Goal: Communication & Community: Answer question/provide support

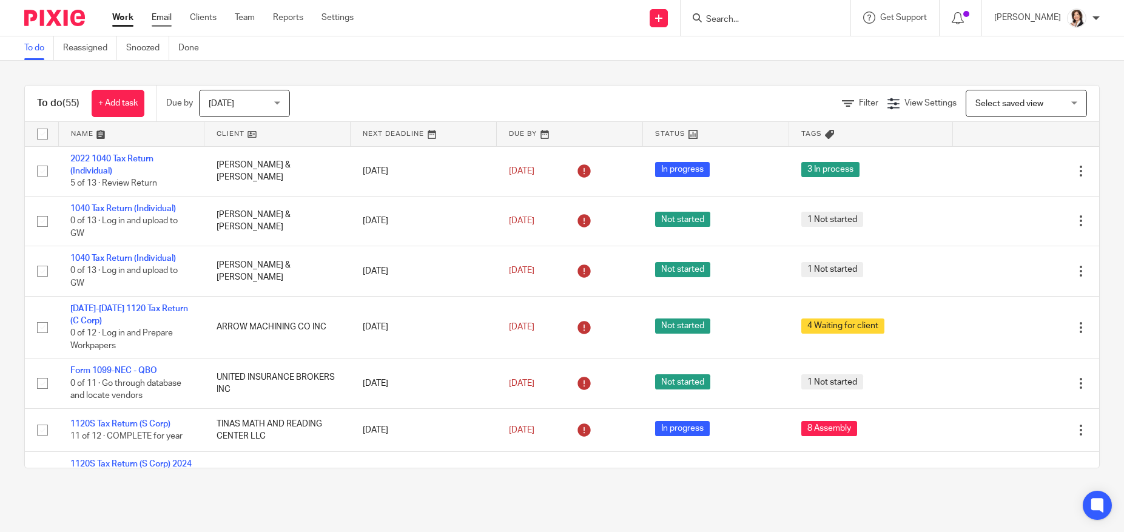
click at [166, 13] on link "Email" at bounding box center [162, 18] width 20 height 12
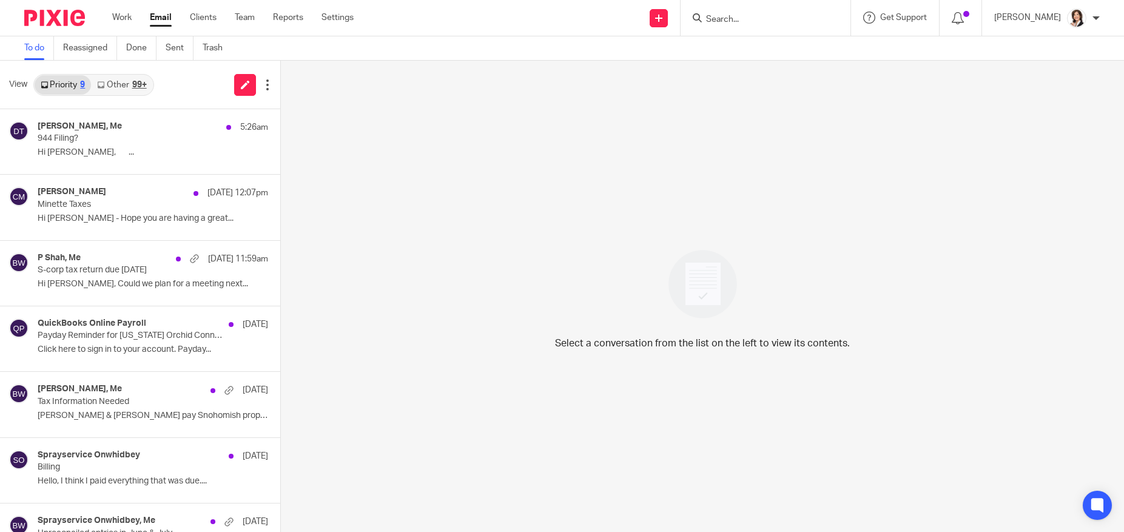
drag, startPoint x: 318, startPoint y: 1, endPoint x: 394, endPoint y: 95, distance: 121.6
click at [394, 95] on div "Select a conversation from the list on the left to view its contents." at bounding box center [702, 296] width 843 height 471
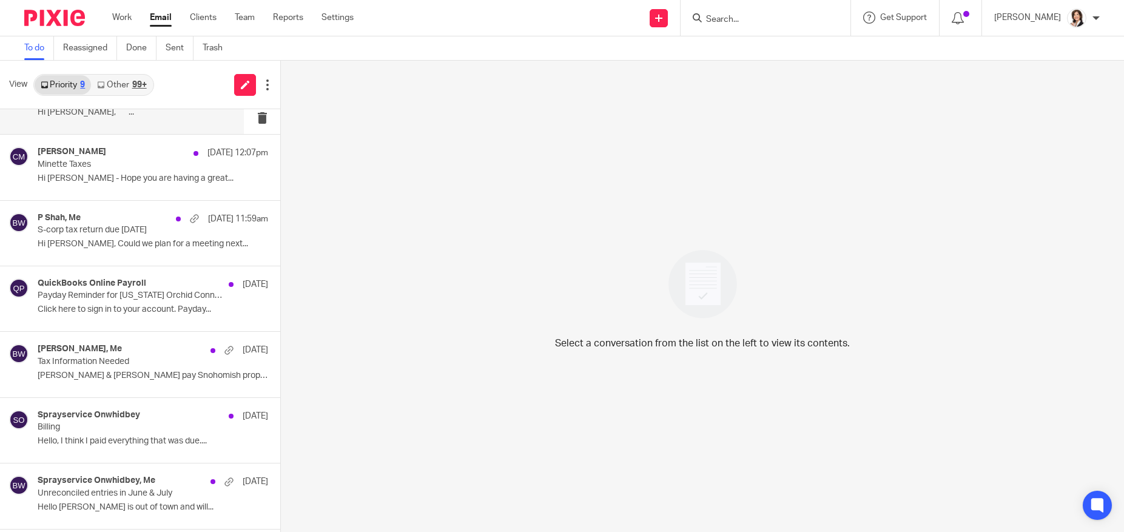
scroll to position [61, 0]
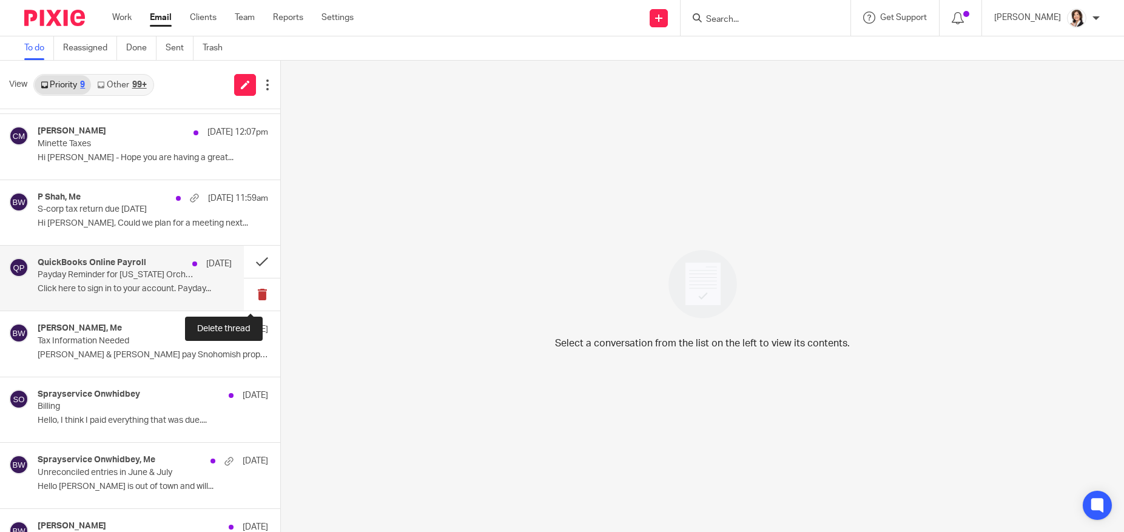
click at [249, 291] on button at bounding box center [262, 294] width 36 height 32
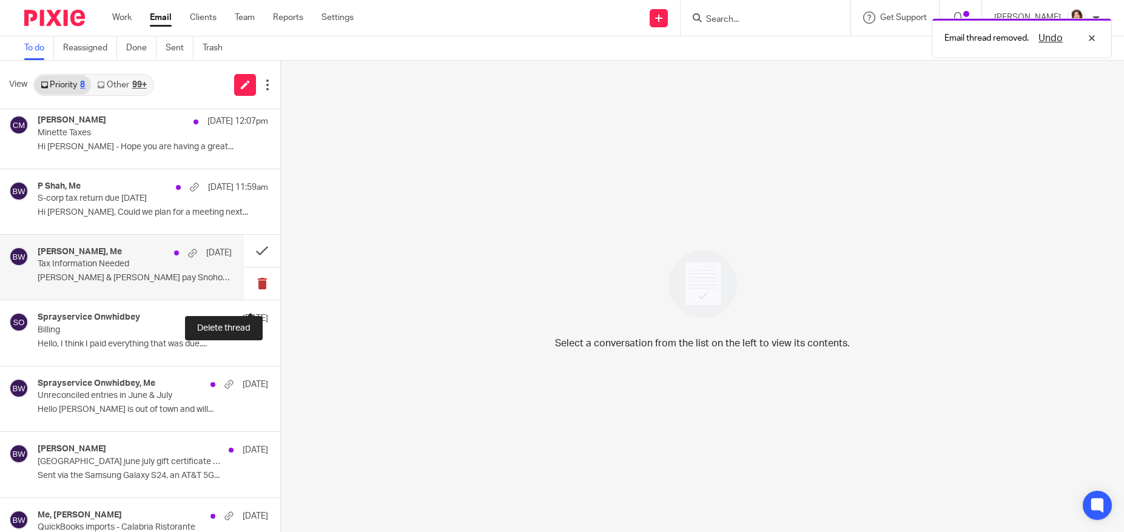
scroll to position [103, 0]
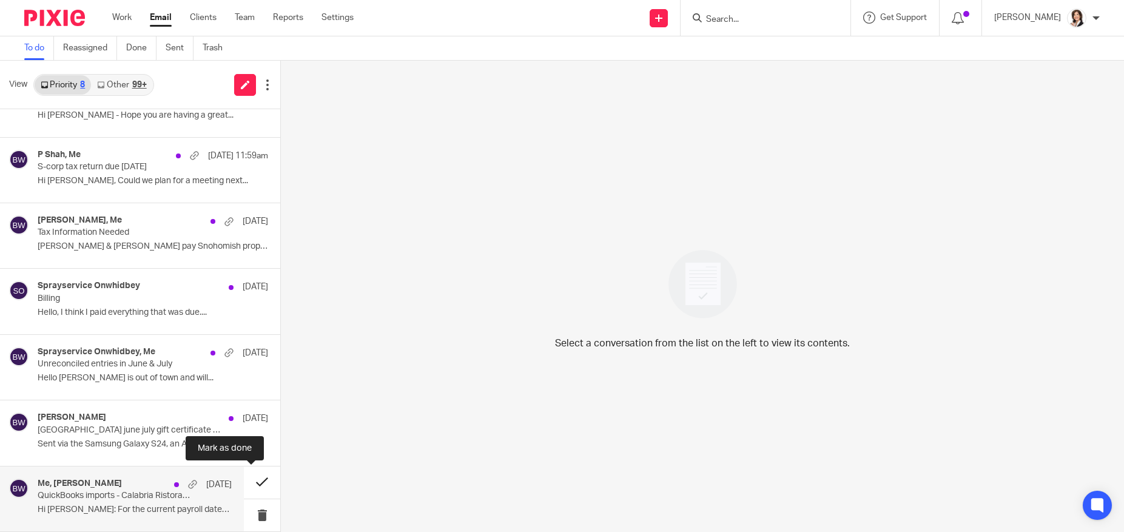
click at [252, 477] on button at bounding box center [262, 482] width 36 height 32
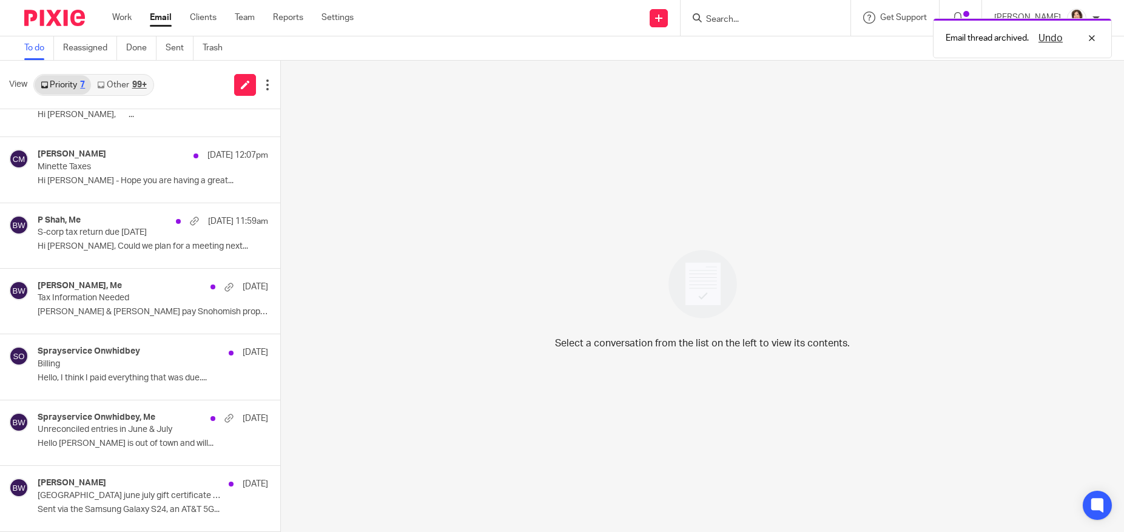
scroll to position [38, 0]
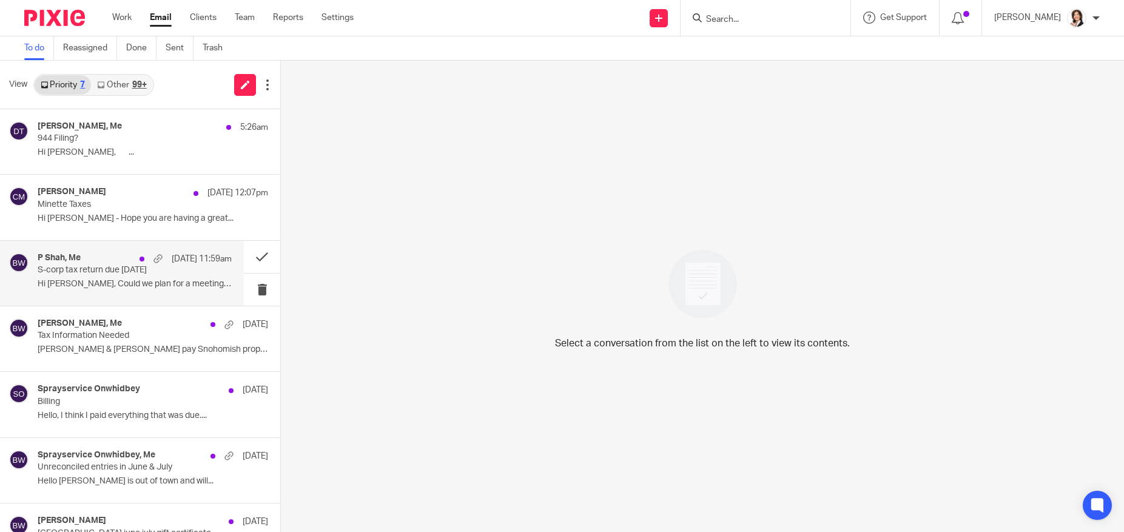
click at [102, 271] on p "S-corp tax return due [DATE]" at bounding box center [115, 270] width 155 height 10
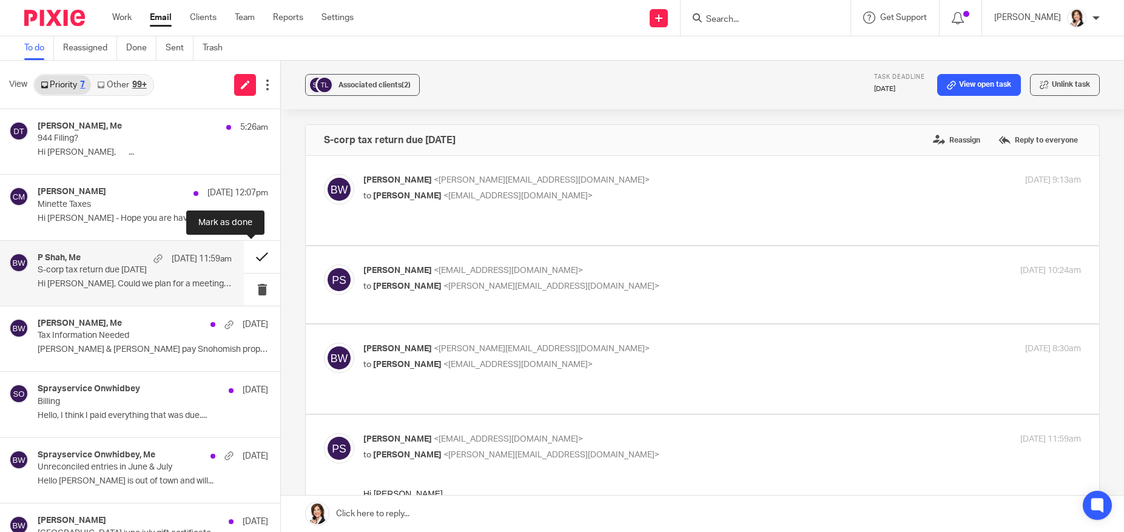
click at [249, 257] on button at bounding box center [262, 257] width 36 height 32
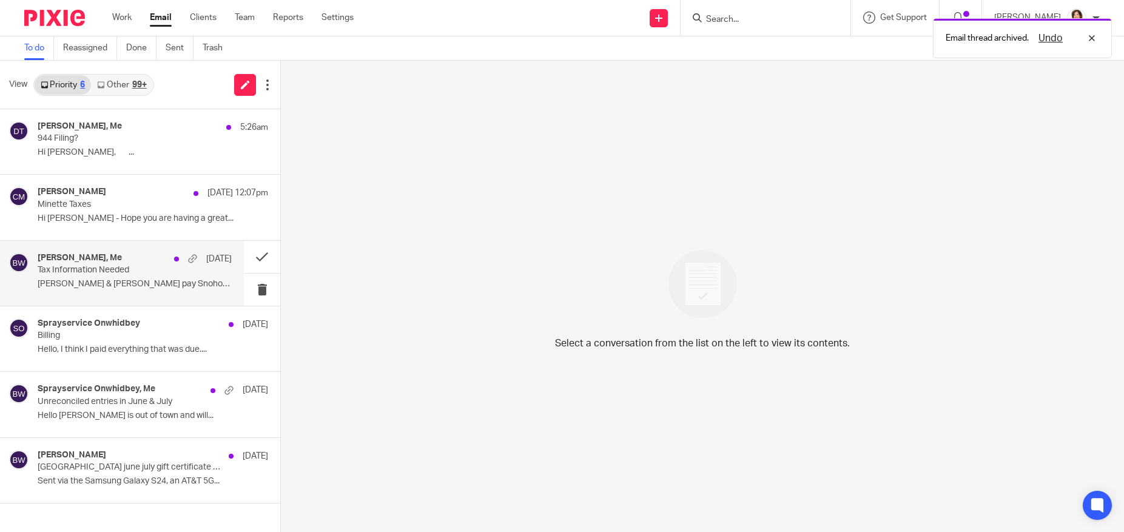
click at [73, 274] on p "Tax Information Needed" at bounding box center [115, 270] width 155 height 10
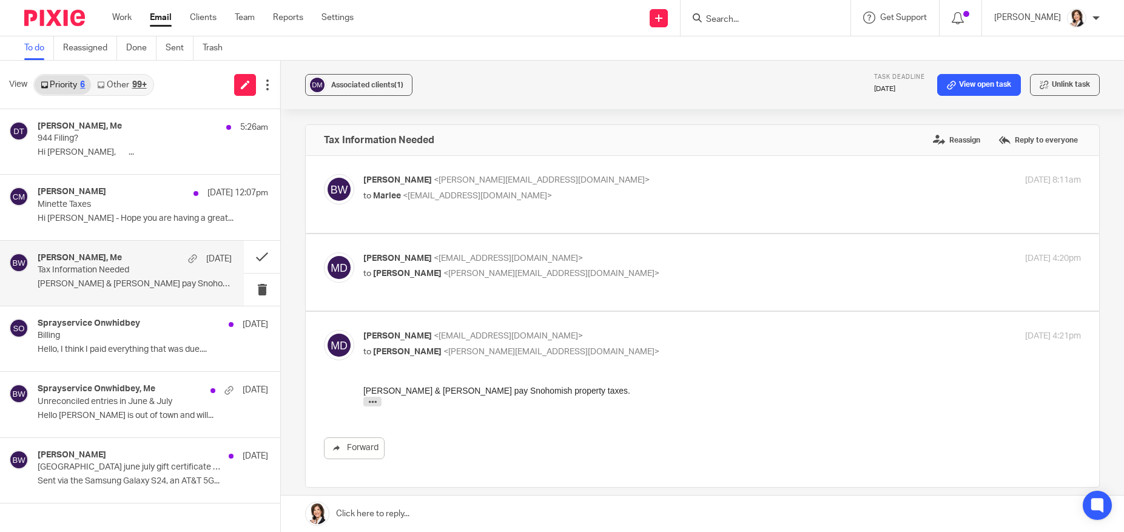
drag, startPoint x: 347, startPoint y: 238, endPoint x: 339, endPoint y: 251, distance: 15.0
drag, startPoint x: 339, startPoint y: 251, endPoint x: 384, endPoint y: 112, distance: 146.0
click at [384, 112] on div "Associated clients (1) Task deadline Mar 15, 2024 View open task Unlink task Ta…" at bounding box center [702, 296] width 843 height 471
click at [113, 255] on div "Marlee Draper, Me Aug 21" at bounding box center [135, 259] width 194 height 12
click at [389, 75] on button "Associated clients (1)" at bounding box center [358, 85] width 107 height 22
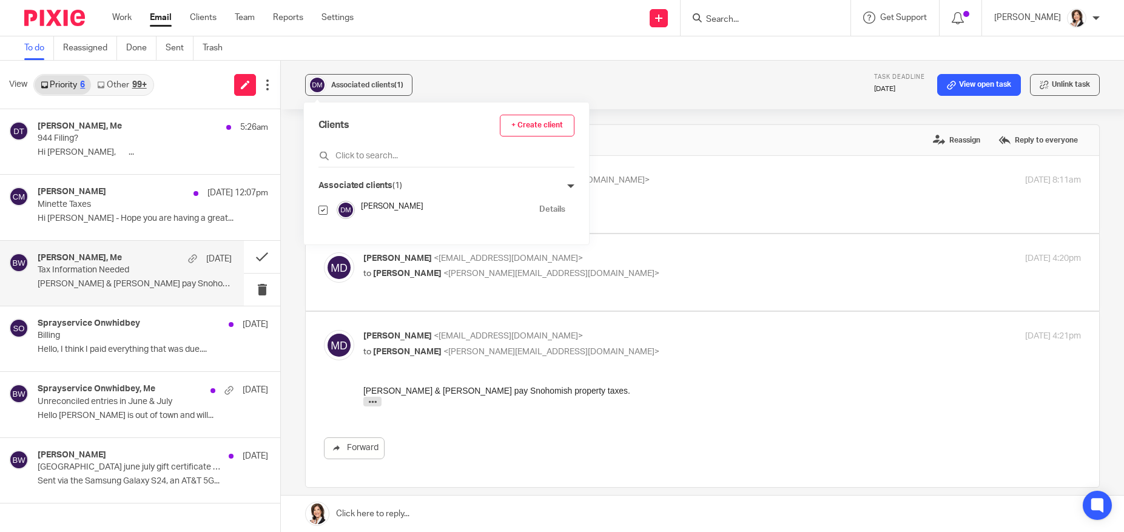
click at [539, 212] on link "Details" at bounding box center [552, 210] width 26 height 12
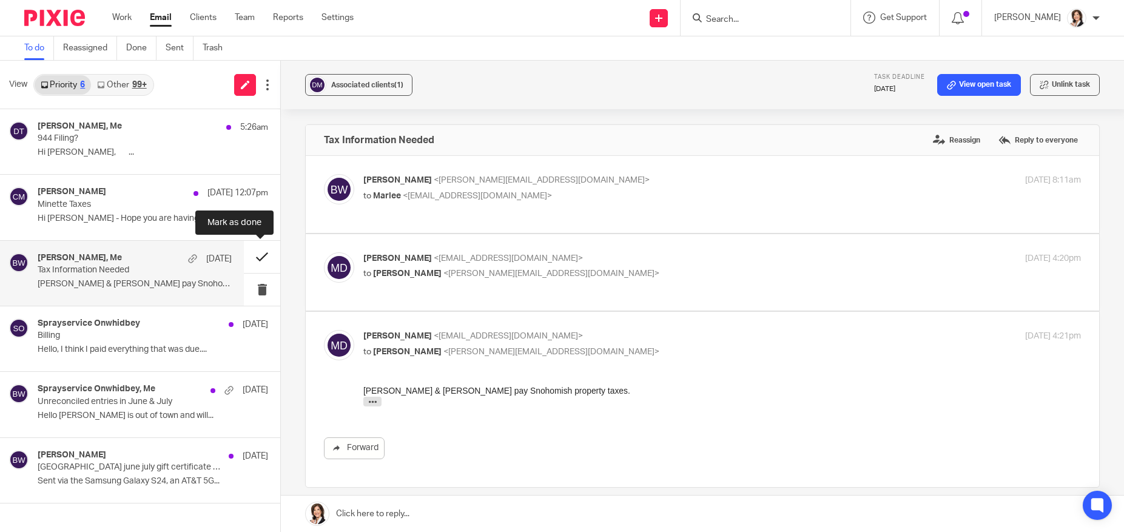
click at [258, 258] on button at bounding box center [262, 257] width 36 height 32
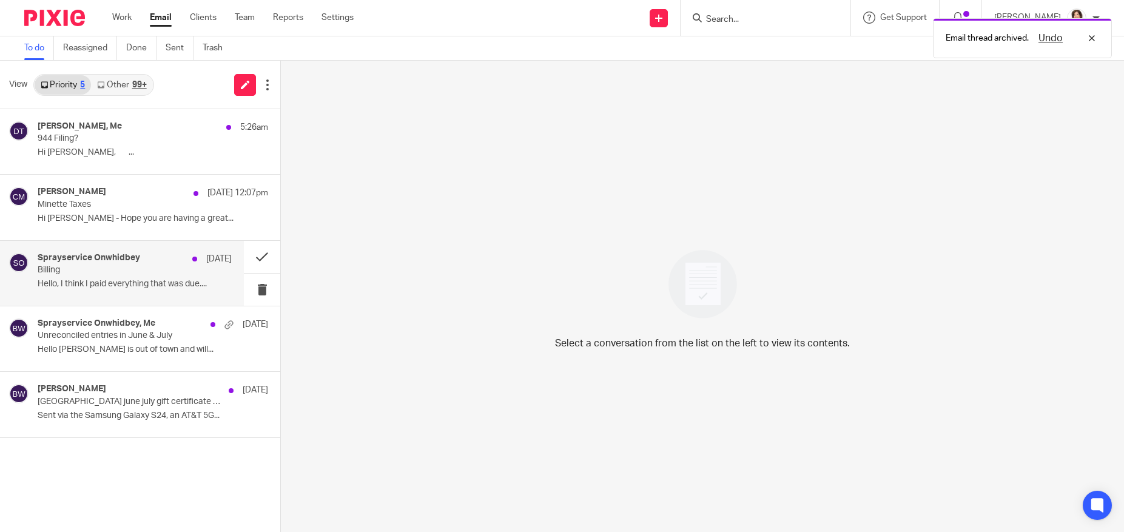
click at [141, 261] on div "Sprayservice Onwhidbey Aug 21" at bounding box center [135, 259] width 194 height 12
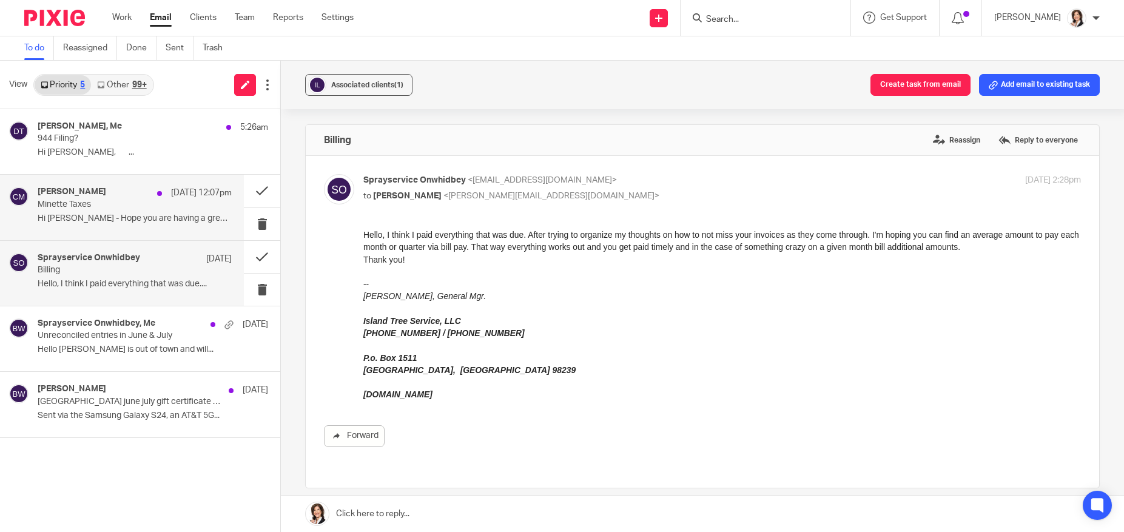
click at [135, 217] on p "Hi Brooke - Hope you are having a great..." at bounding box center [135, 219] width 194 height 10
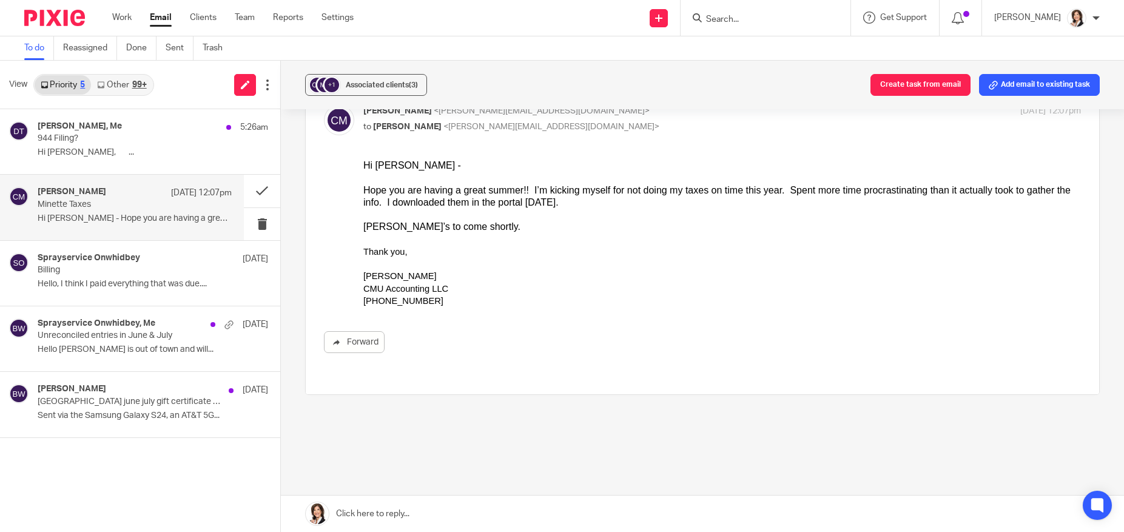
scroll to position [77, 0]
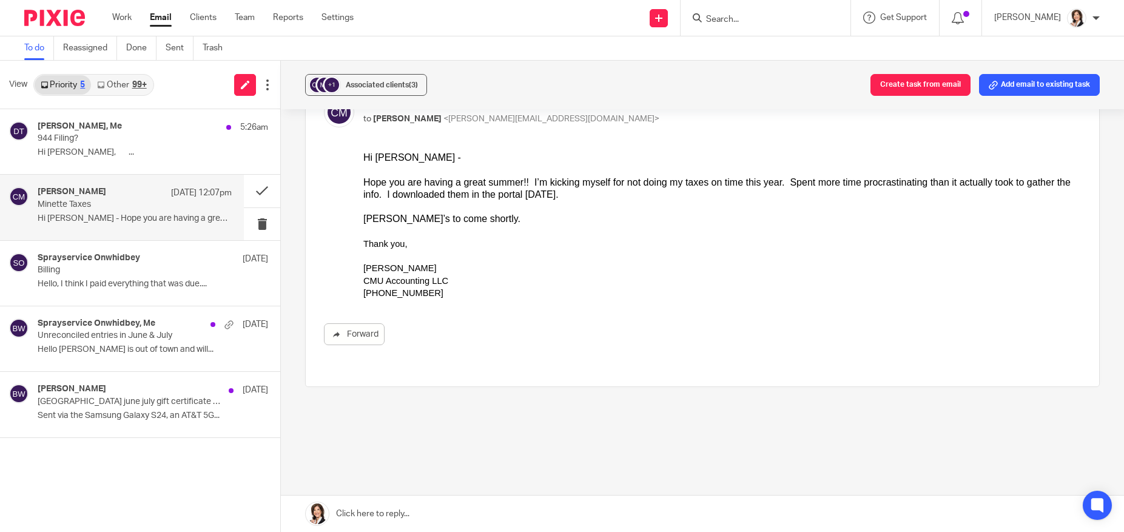
click at [502, 500] on link at bounding box center [702, 514] width 843 height 36
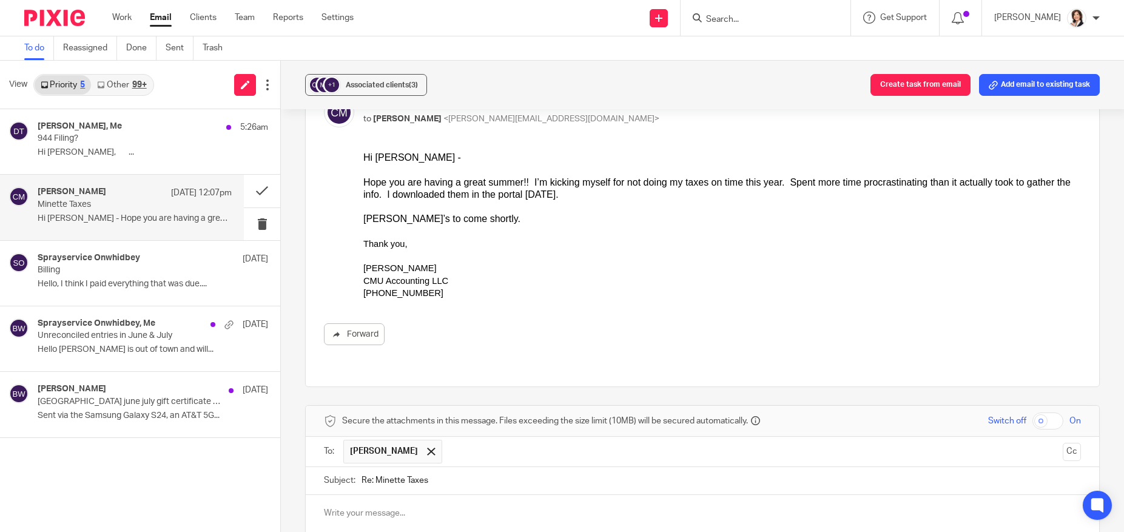
scroll to position [0, 0]
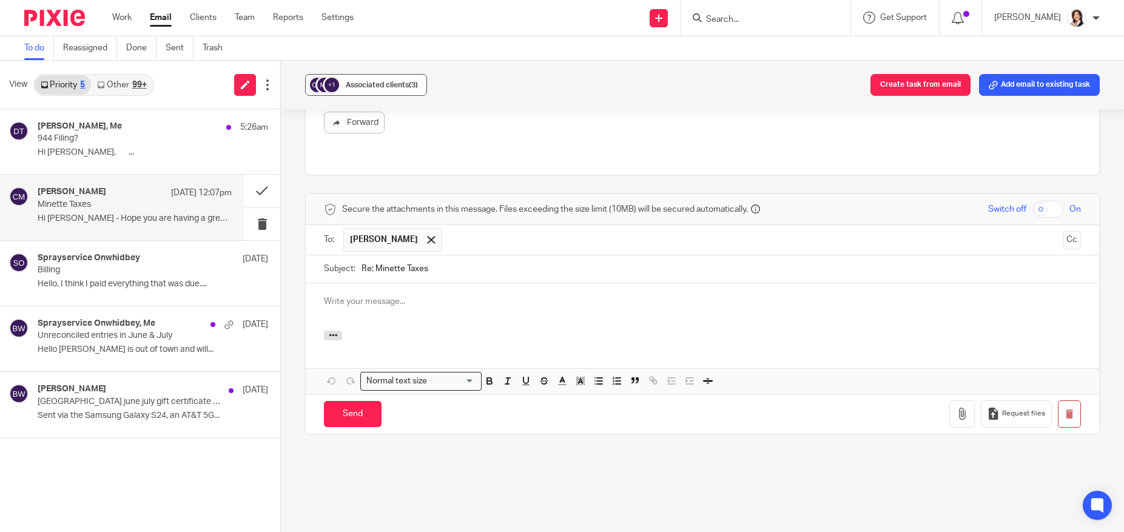
click at [359, 84] on span "Associated clients (3)" at bounding box center [382, 84] width 72 height 7
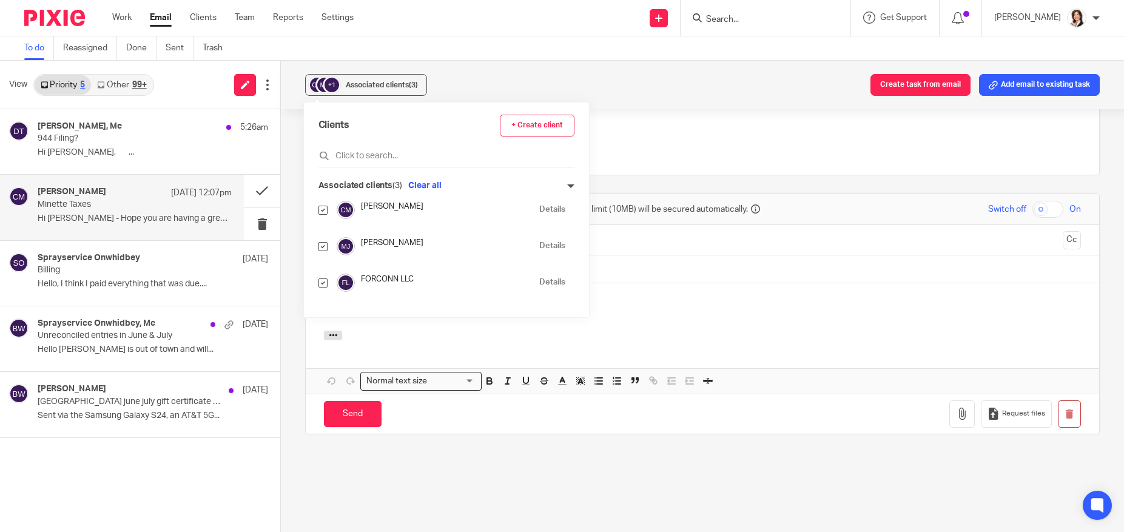
click at [323, 284] on input "checkbox" at bounding box center [322, 282] width 9 height 9
checkbox input "false"
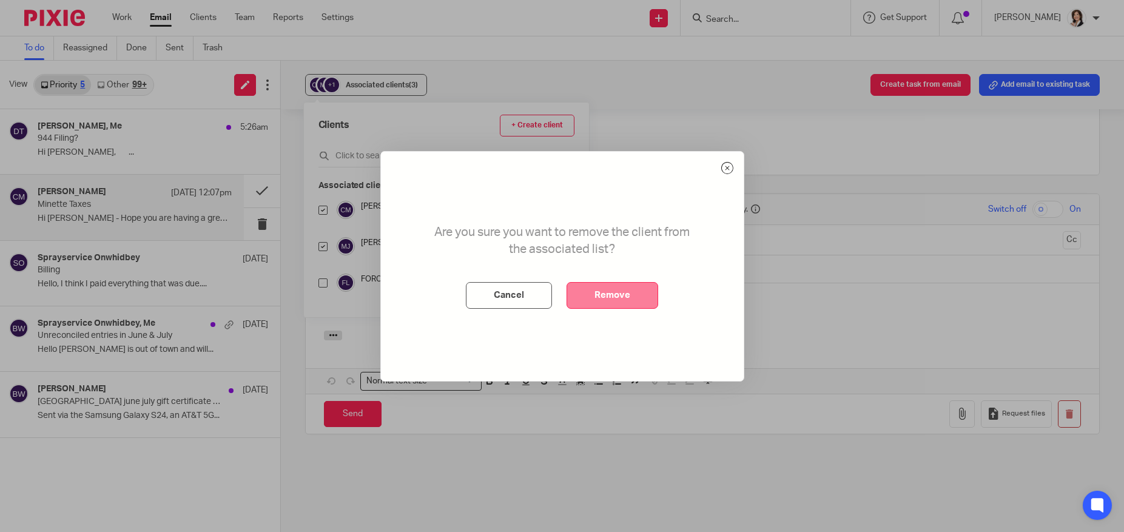
click at [605, 292] on button "Remove" at bounding box center [613, 295] width 92 height 27
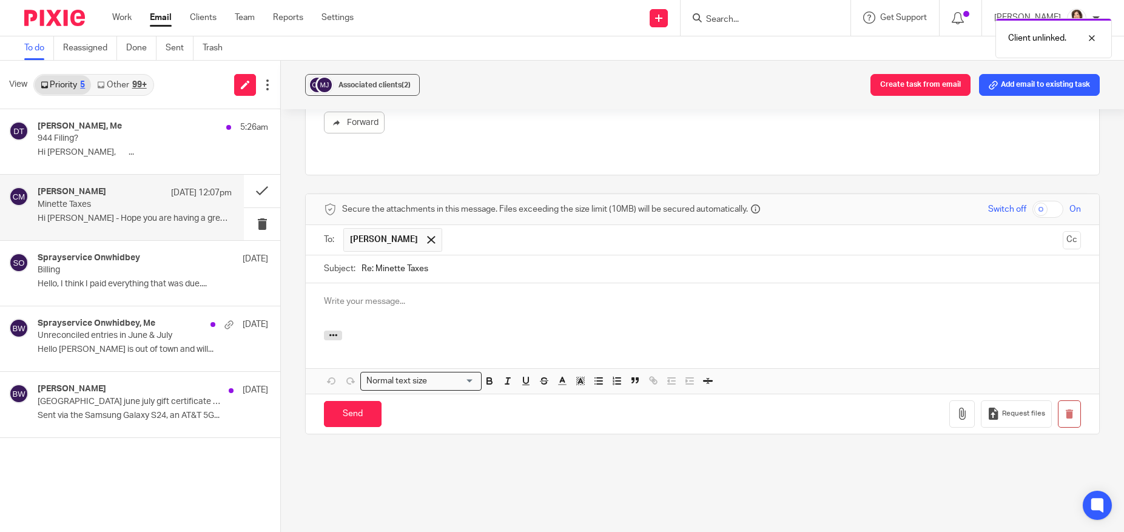
click at [358, 295] on p at bounding box center [702, 301] width 757 height 12
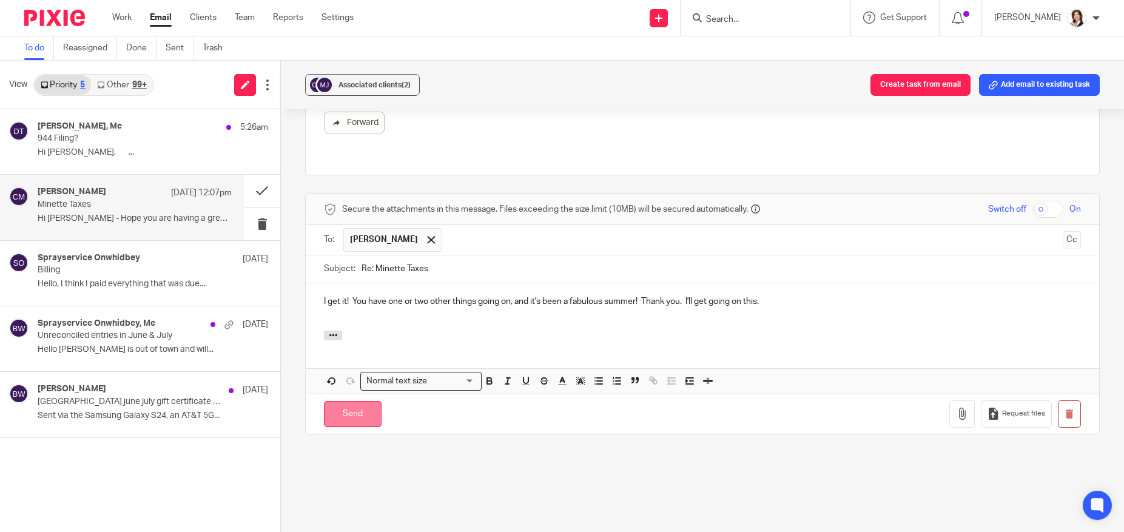
click at [354, 405] on input "Send" at bounding box center [353, 414] width 58 height 26
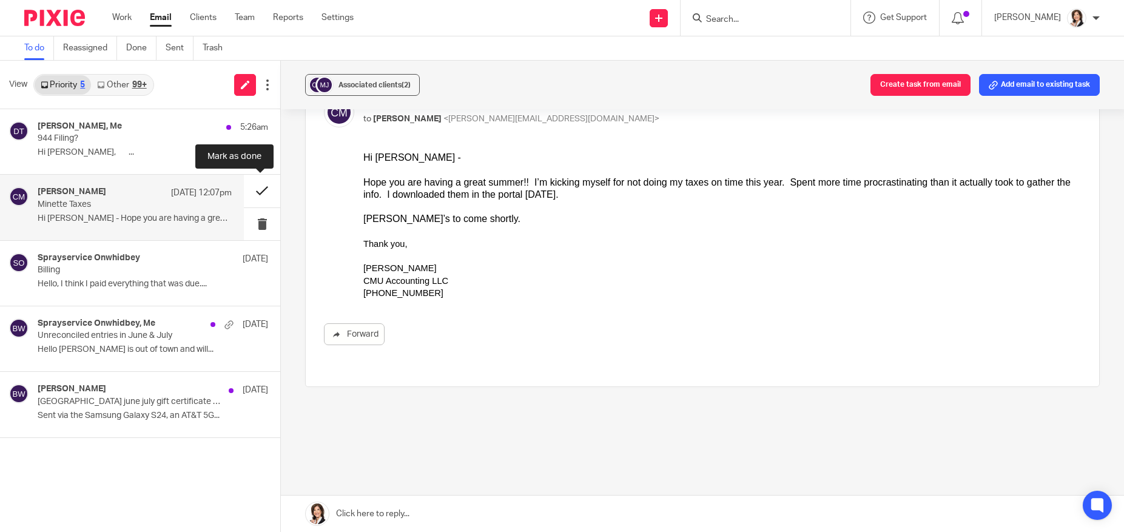
click at [260, 190] on button at bounding box center [262, 191] width 36 height 32
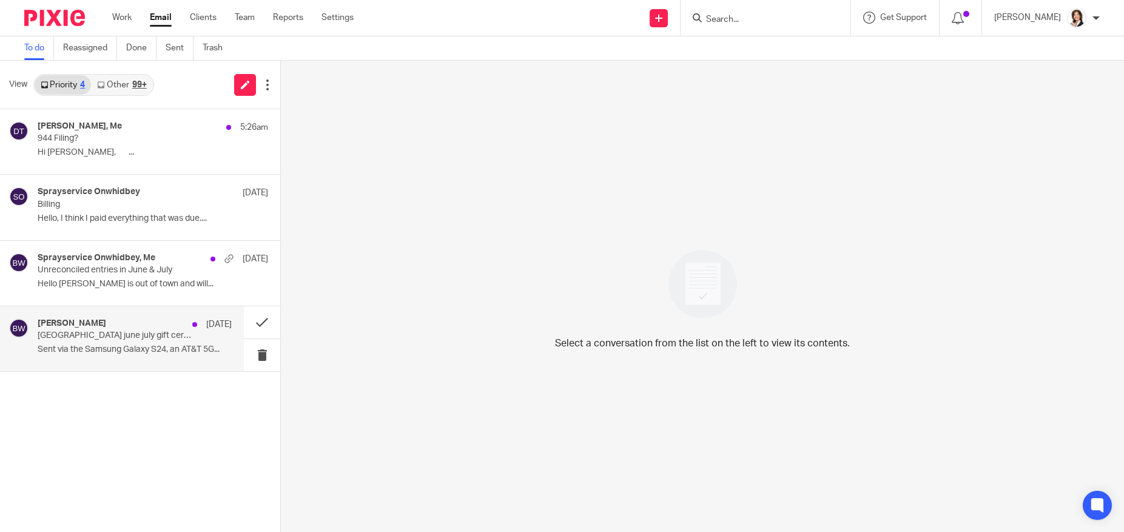
click at [147, 347] on p "Sent via the Samsung Galaxy S24, an AT&T 5G..." at bounding box center [135, 350] width 194 height 10
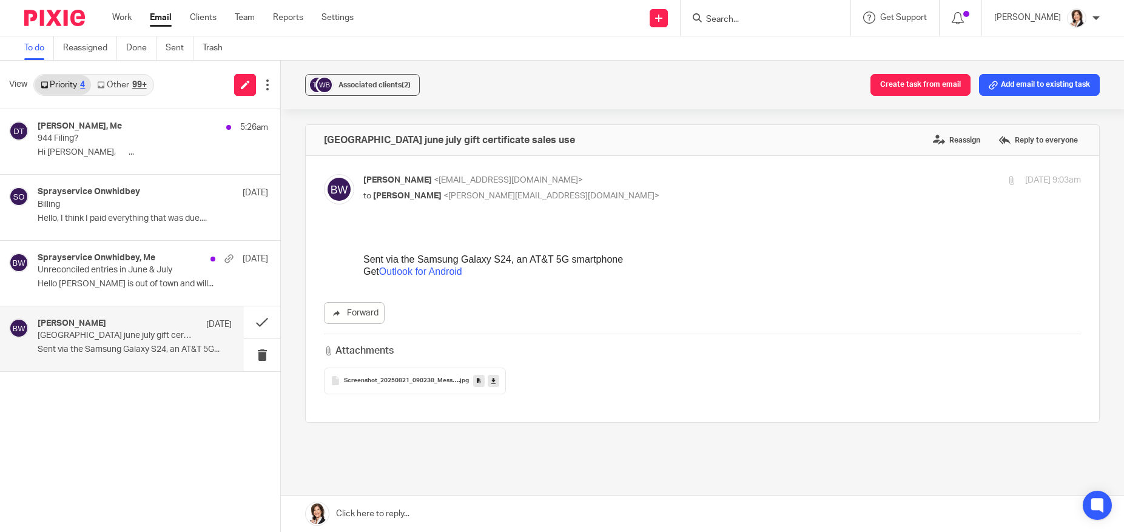
scroll to position [0, 0]
click at [418, 377] on span "Screenshot_20250821_090238_Messages" at bounding box center [401, 380] width 115 height 7
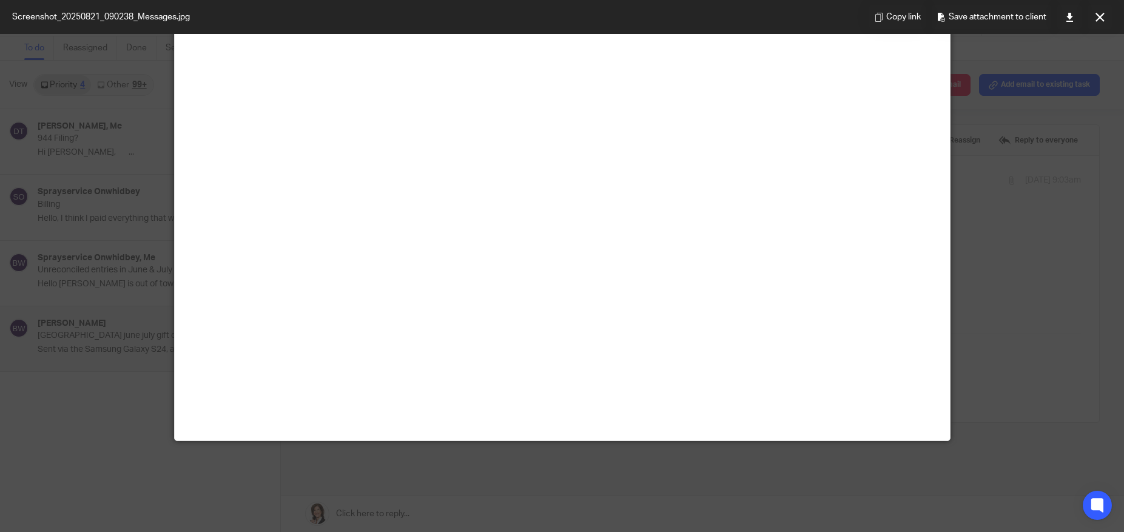
scroll to position [789, 0]
drag, startPoint x: 510, startPoint y: 349, endPoint x: 1099, endPoint y: 18, distance: 676.3
click at [1099, 18] on icon at bounding box center [1100, 17] width 9 height 9
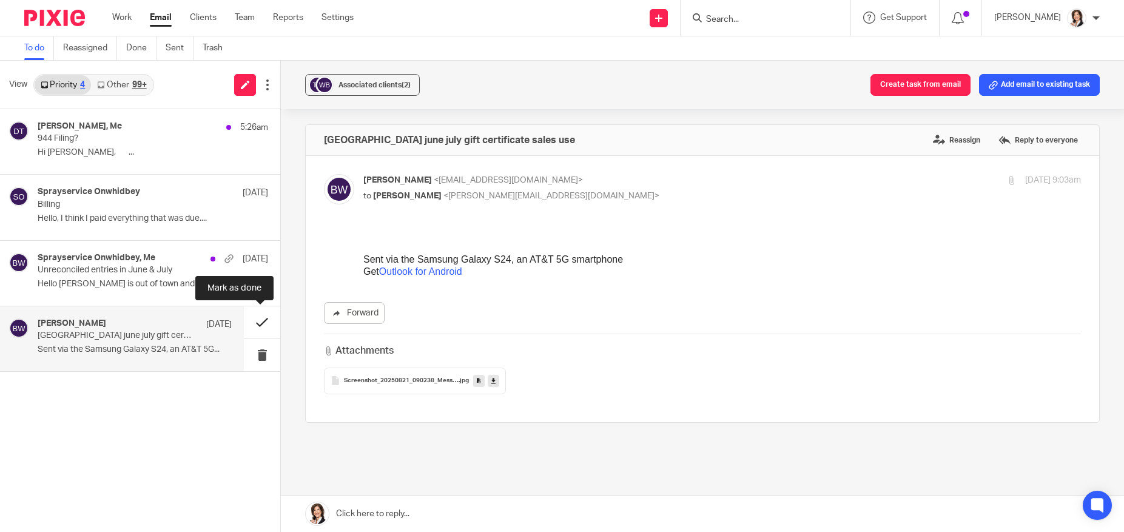
click at [264, 318] on button at bounding box center [262, 322] width 36 height 32
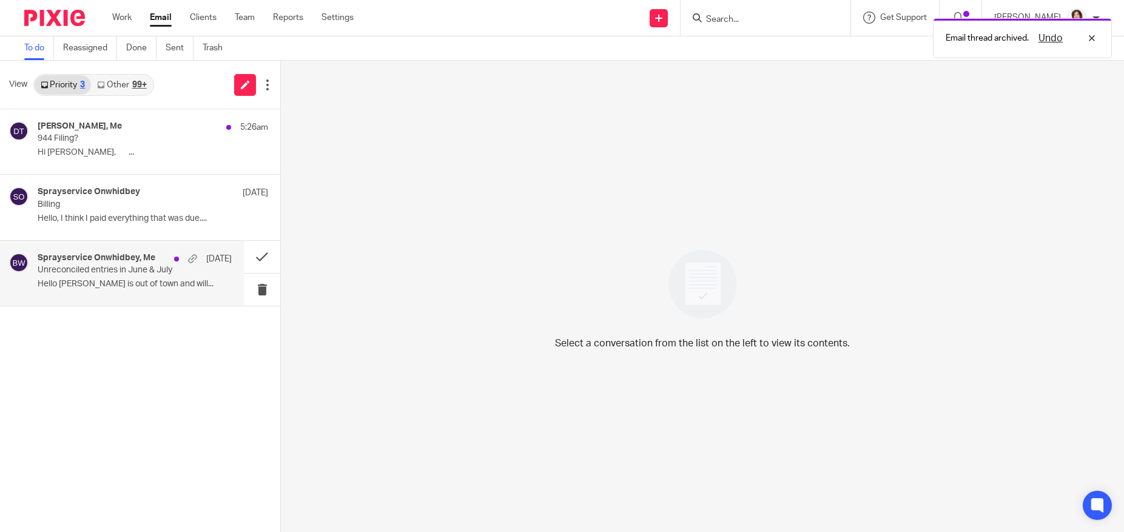
click at [141, 281] on p "Hello Brooke, Vivian is out of town and will..." at bounding box center [135, 284] width 194 height 10
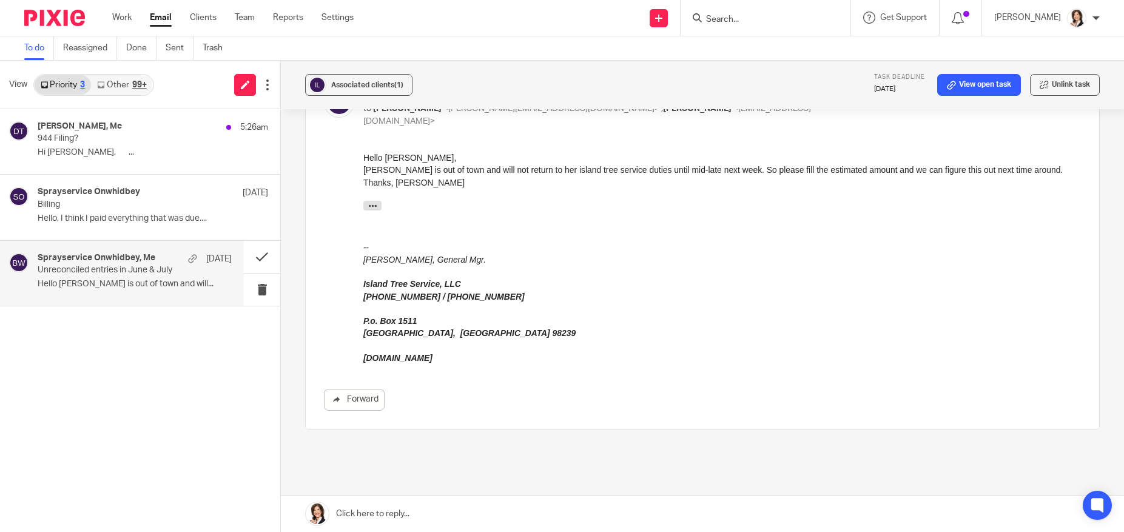
scroll to position [182, 0]
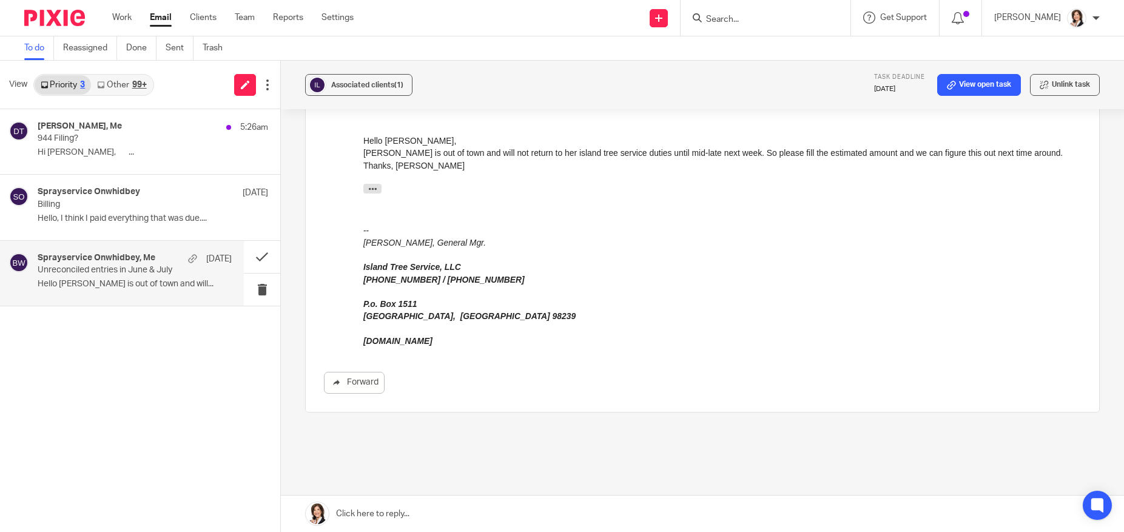
click at [390, 497] on link at bounding box center [702, 514] width 843 height 36
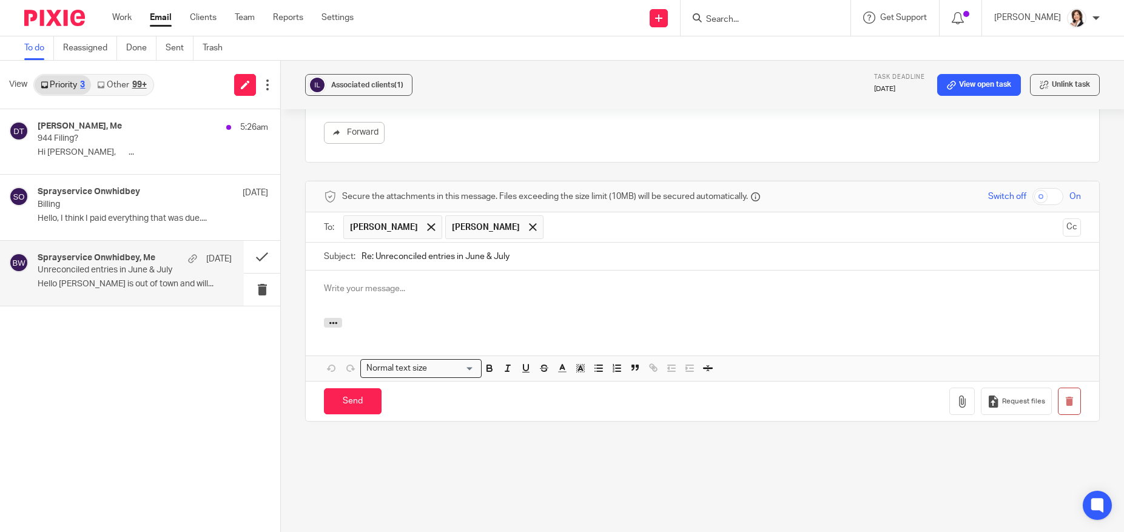
scroll to position [0, 0]
click at [368, 278] on div at bounding box center [702, 294] width 793 height 47
click at [427, 227] on span at bounding box center [431, 227] width 8 height 8
click at [440, 291] on p at bounding box center [702, 289] width 757 height 12
click at [332, 322] on icon "button" at bounding box center [333, 322] width 9 height 9
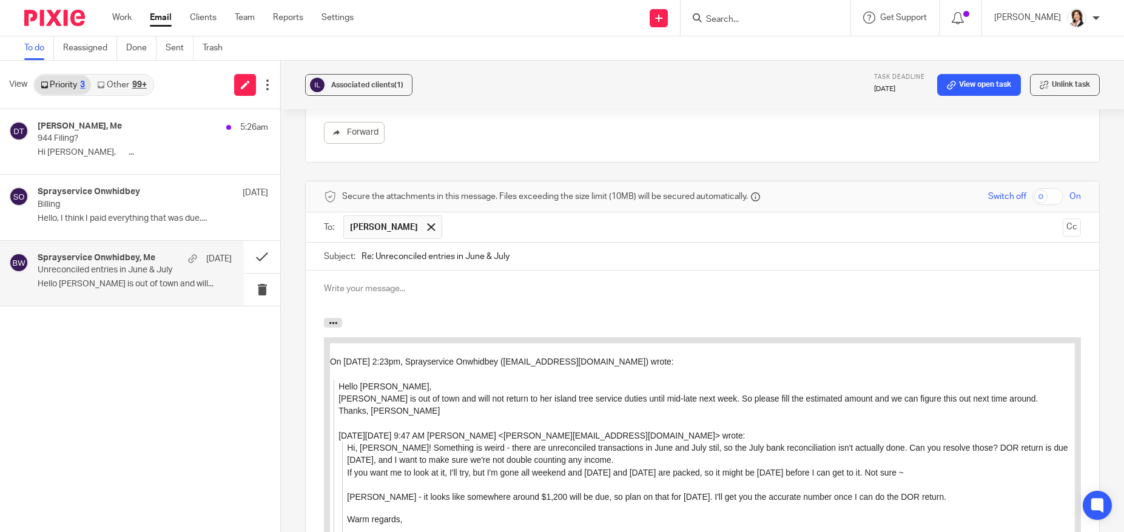
click at [360, 289] on p at bounding box center [702, 289] width 757 height 12
click at [362, 288] on p "Will do! I'll work on it this morning." at bounding box center [702, 289] width 757 height 12
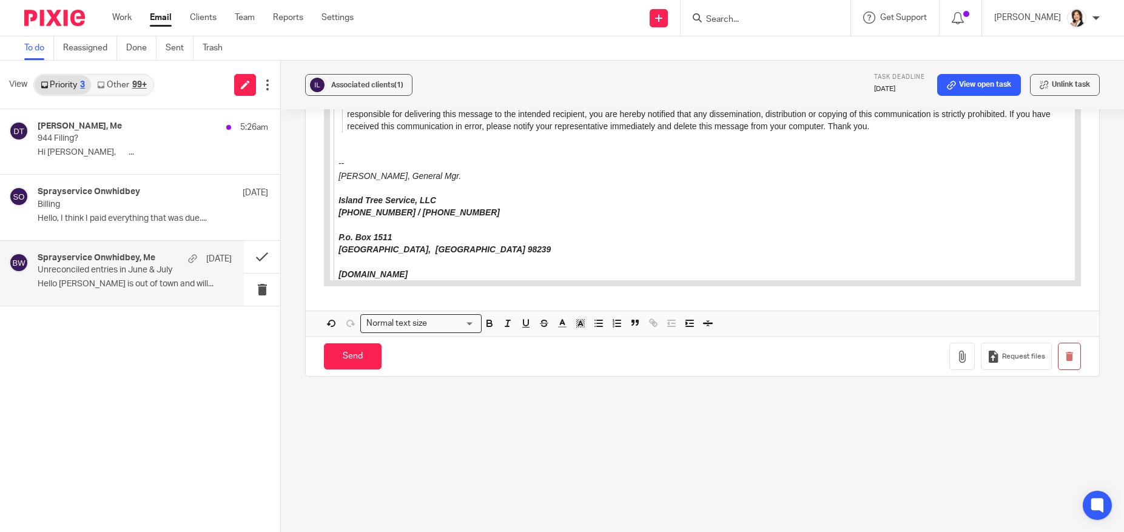
scroll to position [1042, 0]
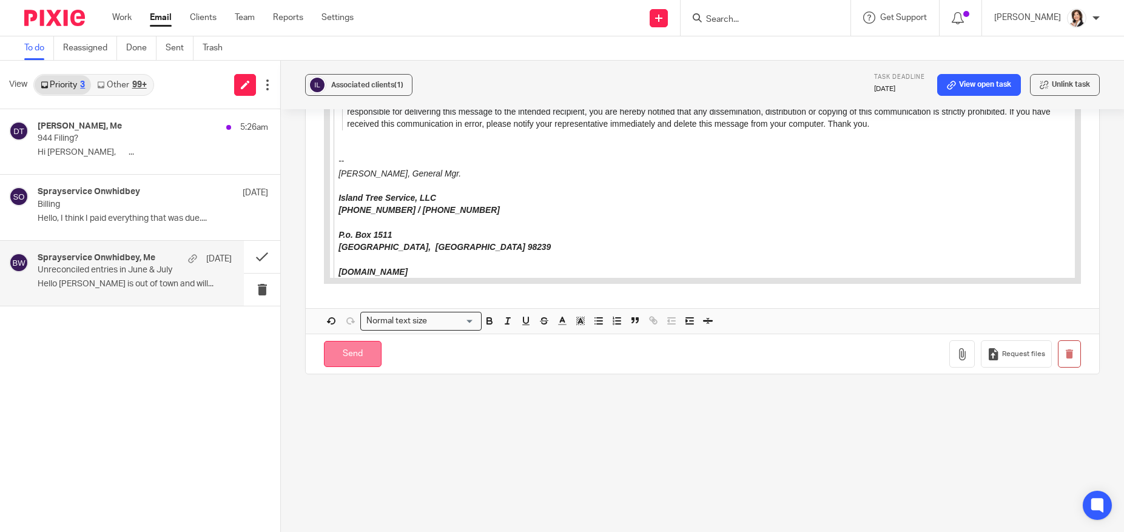
click at [355, 364] on input "Send" at bounding box center [353, 354] width 58 height 26
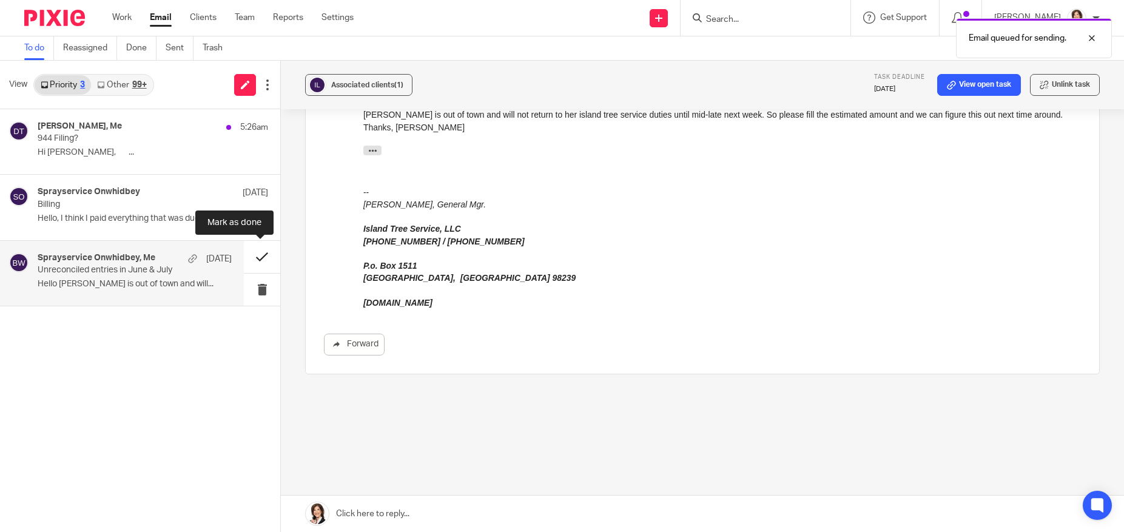
click at [261, 258] on button at bounding box center [262, 257] width 36 height 32
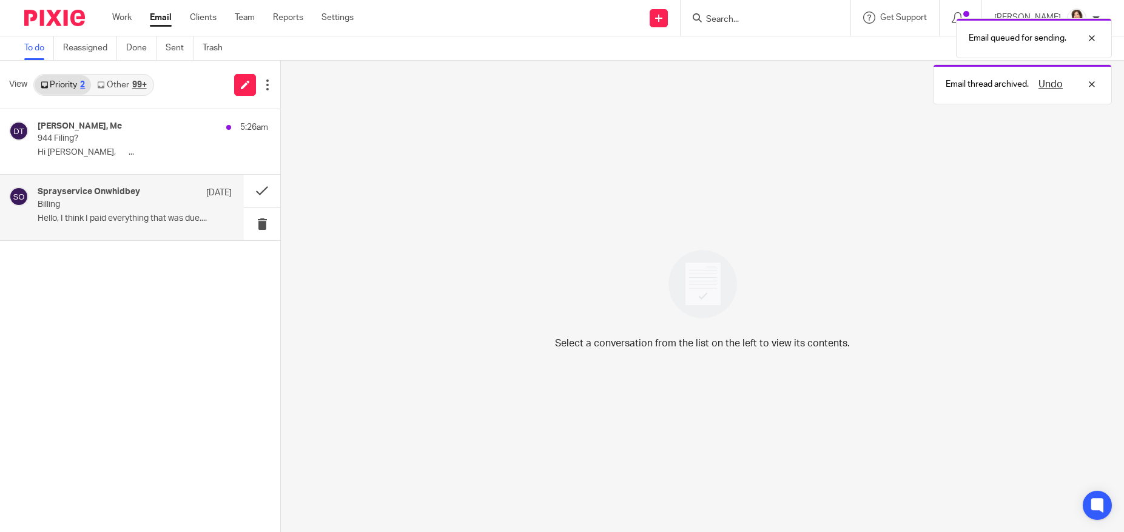
click at [84, 203] on p "Billing" at bounding box center [115, 205] width 155 height 10
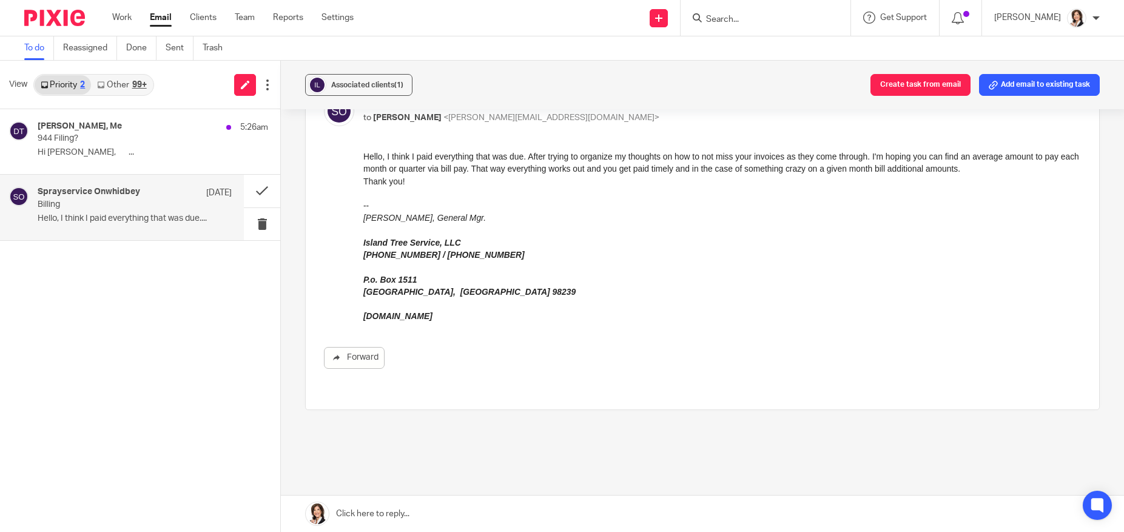
scroll to position [101, 0]
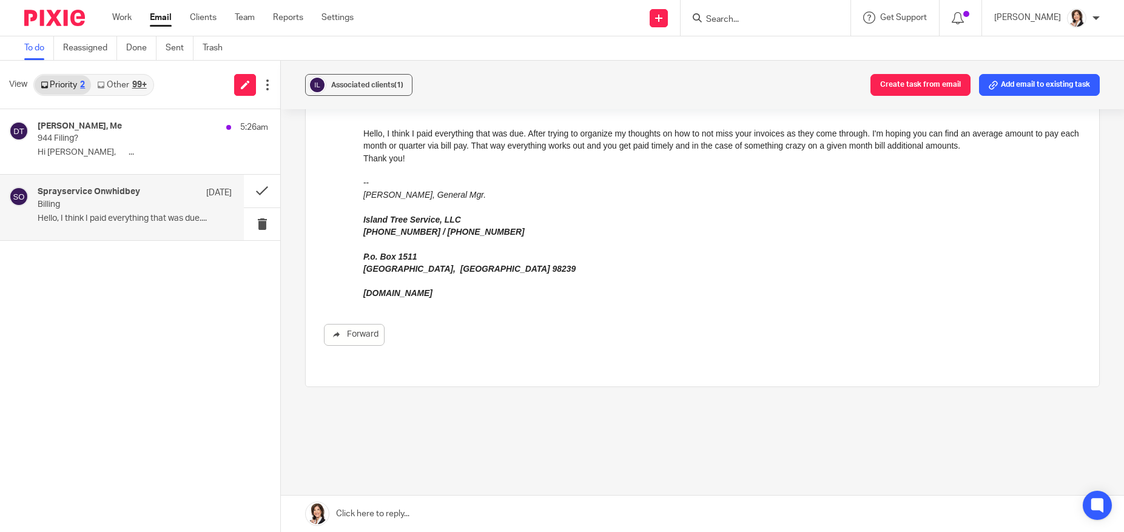
click at [375, 502] on link at bounding box center [702, 514] width 843 height 36
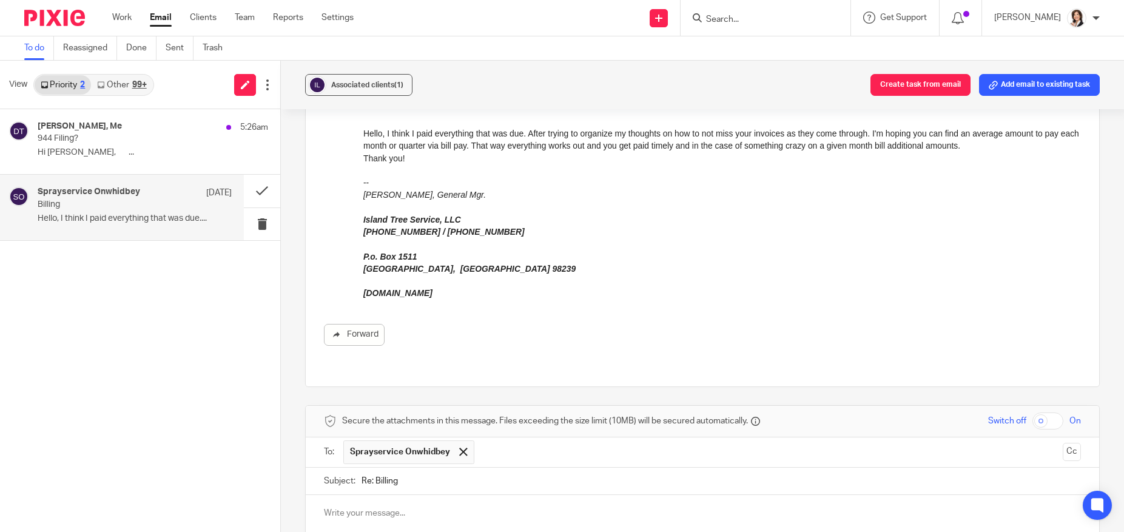
scroll to position [314, 0]
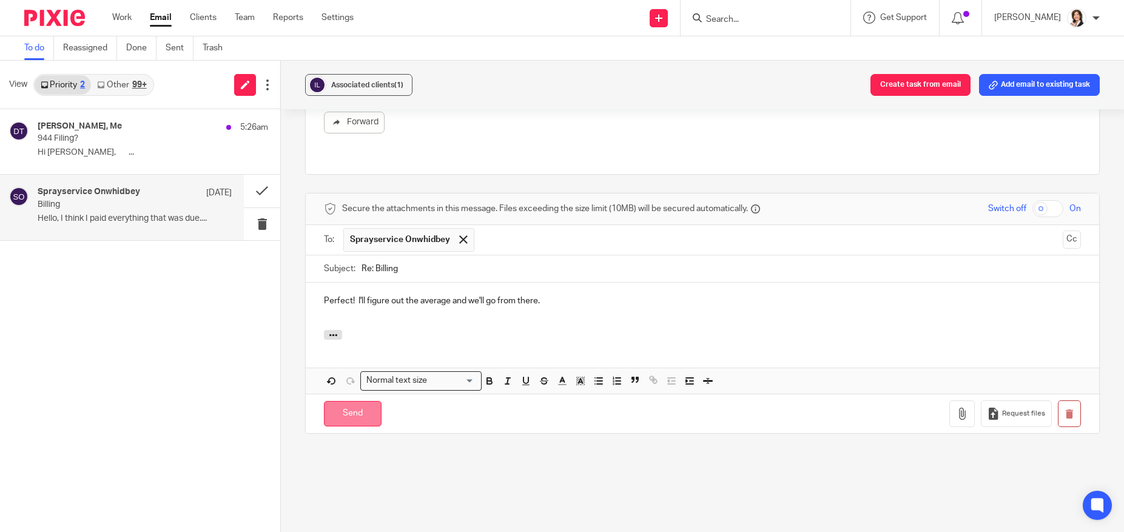
click at [360, 402] on input "Send" at bounding box center [353, 414] width 58 height 26
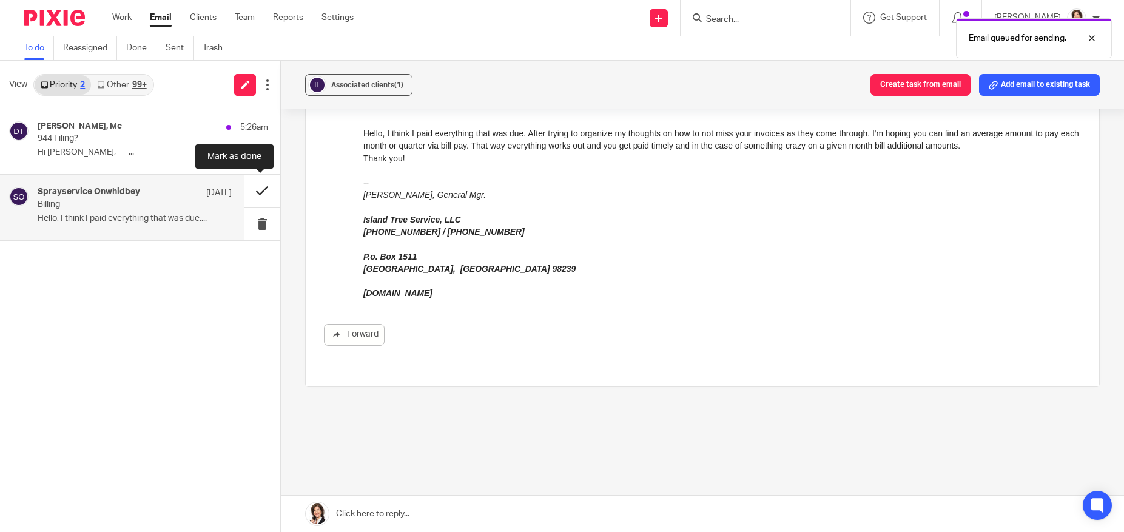
click at [257, 195] on button at bounding box center [262, 191] width 36 height 32
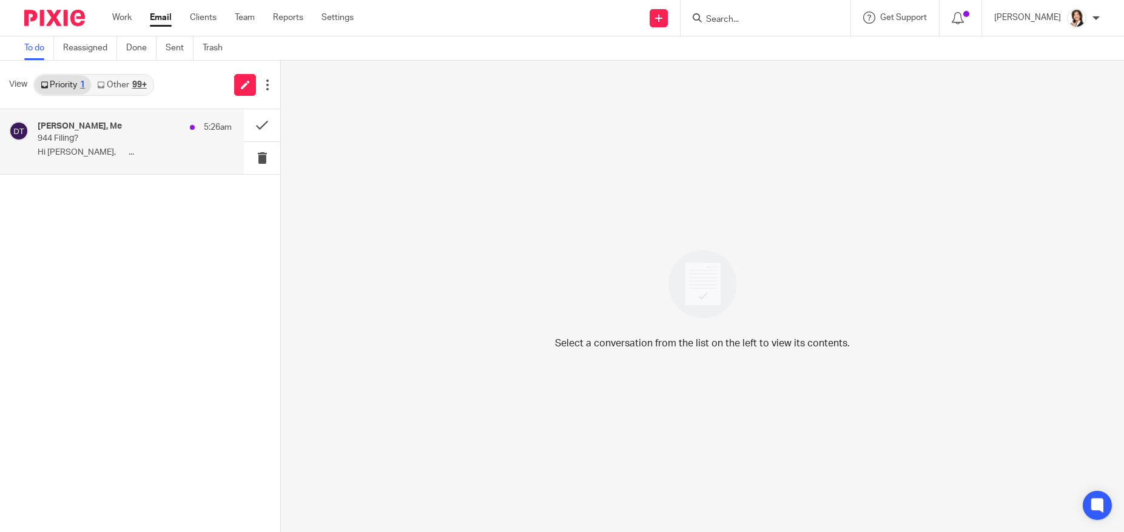
click at [59, 135] on p "944 Filing?" at bounding box center [115, 138] width 155 height 10
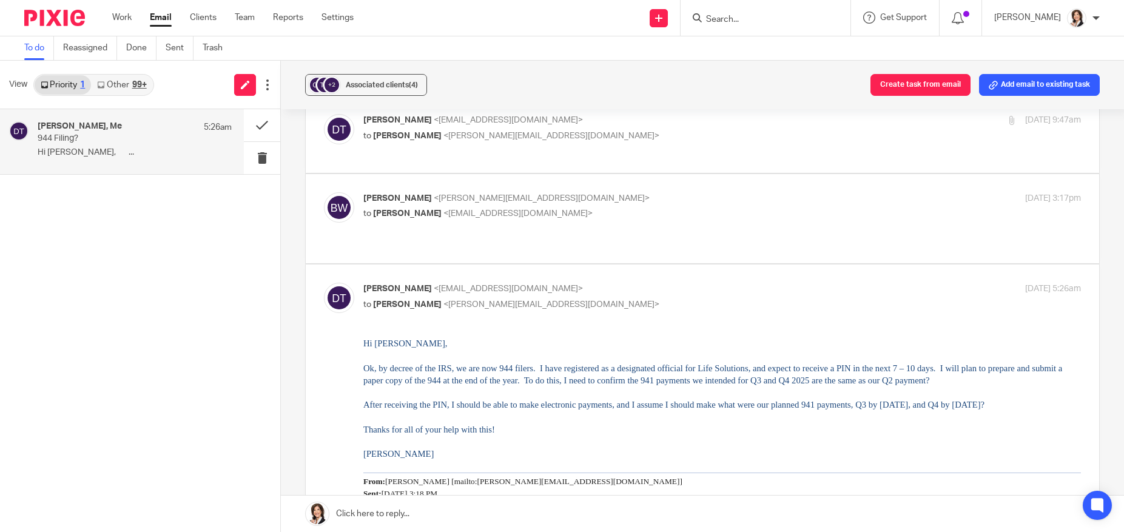
scroll to position [61, 0]
click at [462, 503] on link at bounding box center [702, 514] width 843 height 36
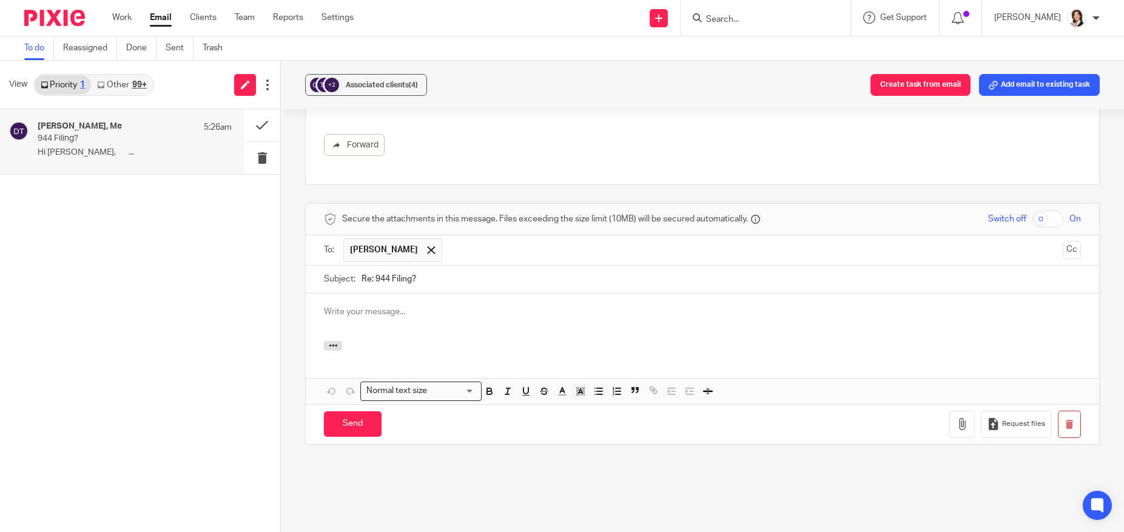
click at [351, 294] on div at bounding box center [702, 317] width 793 height 47
click at [337, 341] on button "button" at bounding box center [333, 346] width 18 height 10
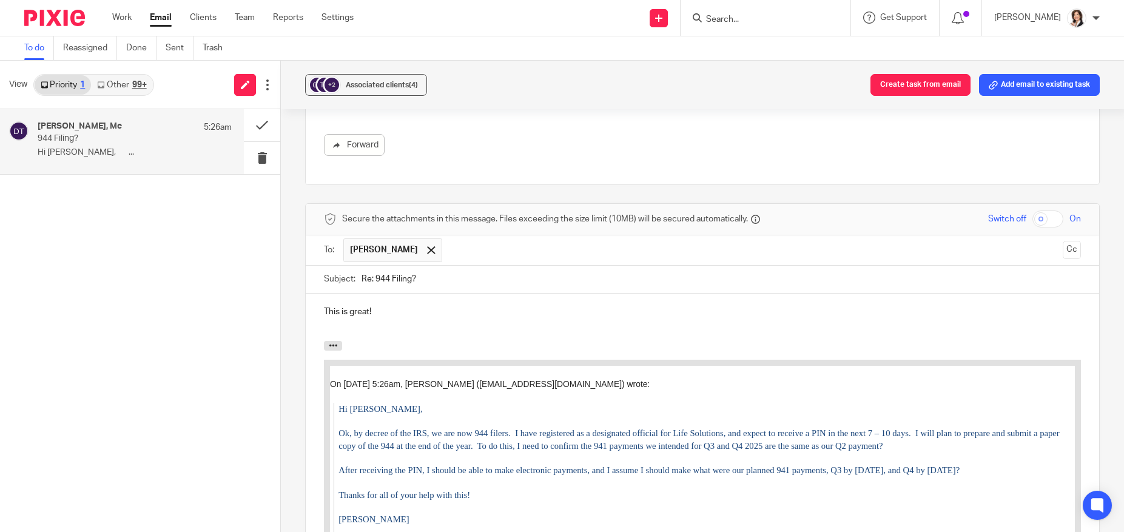
drag, startPoint x: 320, startPoint y: 285, endPoint x: 372, endPoint y: 284, distance: 52.8
click at [372, 294] on div "This is great!" at bounding box center [702, 317] width 793 height 47
click at [977, 306] on p "I forgot how comfortable you are with paperwork and online processes. This is g…" at bounding box center [702, 312] width 757 height 12
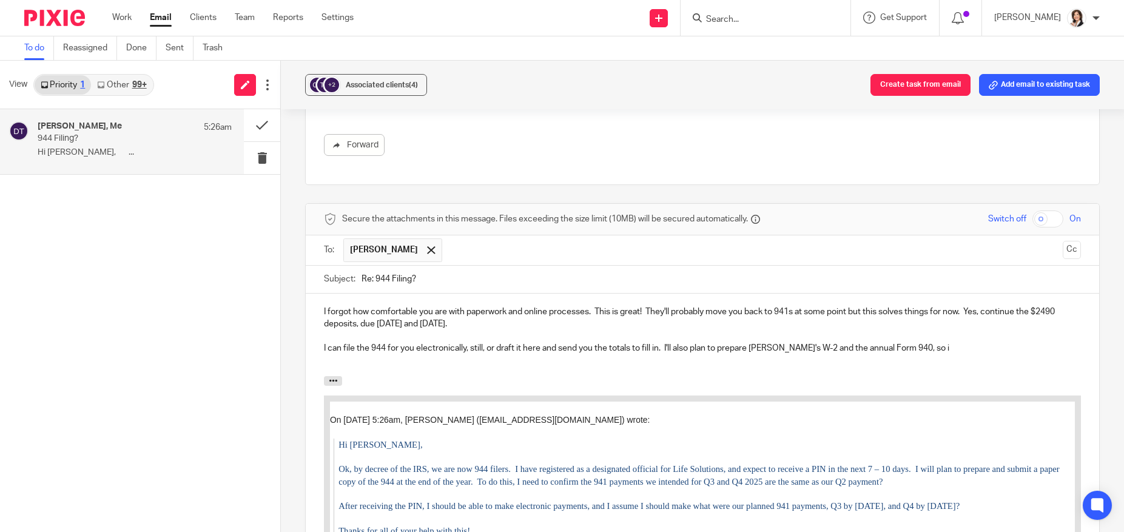
click at [752, 342] on p "I can file the 944 for you electronically, still, or draft it here and send you…" at bounding box center [702, 348] width 757 height 12
click at [952, 346] on div "I forgot how comfortable you are with paperwork and online processes. This is g…" at bounding box center [702, 335] width 793 height 82
click at [819, 355] on p at bounding box center [702, 361] width 757 height 12
click at [924, 342] on p "I can file the 944 for you electronically, still, or draft it here and send you…" at bounding box center [702, 348] width 757 height 12
click at [932, 342] on p "I can file the 944 for you electronically, still, or draft it here and send you…" at bounding box center [702, 348] width 757 height 12
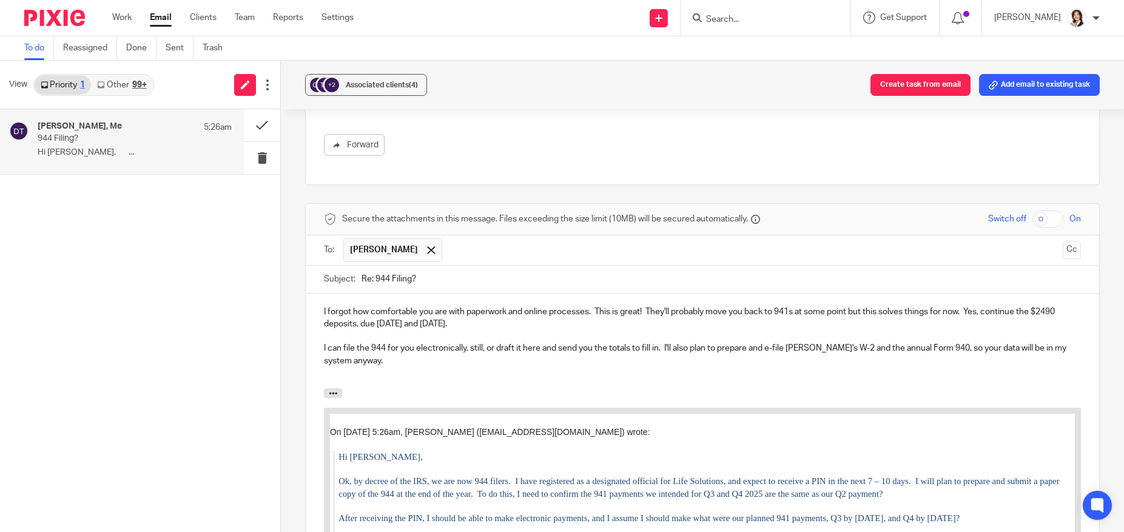
click at [591, 330] on p at bounding box center [702, 336] width 757 height 12
click at [716, 330] on p at bounding box center [702, 336] width 757 height 12
click at [958, 306] on p "I forgot how comfortable you are with paperwork and online processes. This is g…" at bounding box center [702, 318] width 757 height 25
click at [941, 342] on p "I can file the 944 for you electronically, or draft it here and send you the to…" at bounding box center [702, 354] width 757 height 25
click at [451, 306] on p "I forgot how comfortable you are with paperwork and online processes. This is g…" at bounding box center [702, 318] width 757 height 25
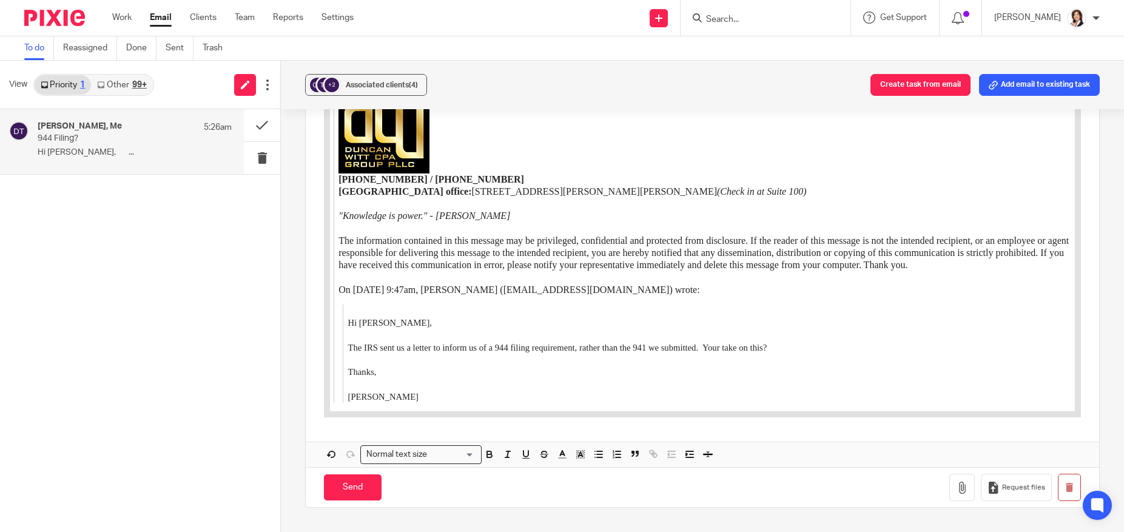
scroll to position [1715, 0]
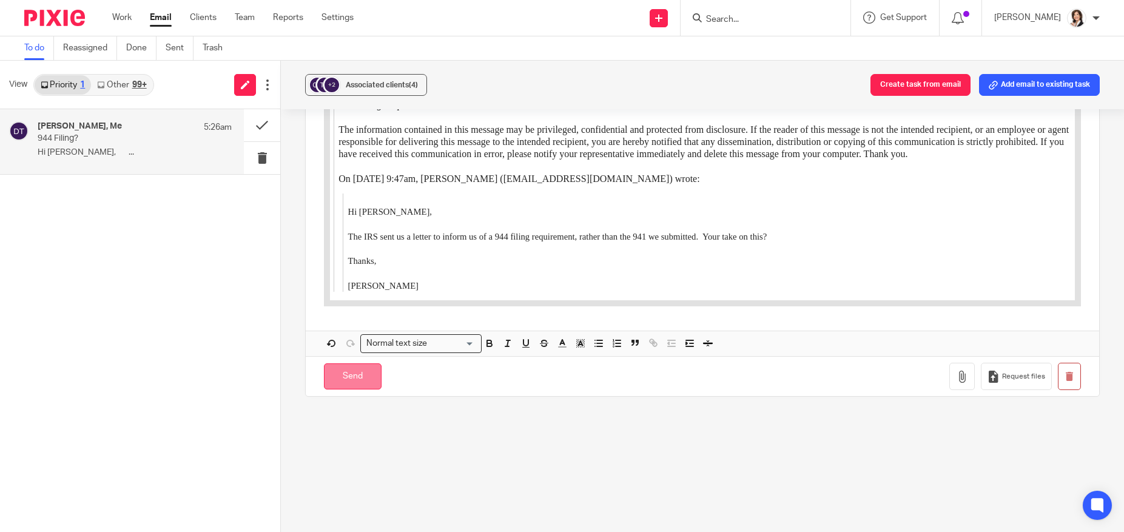
click at [356, 363] on input "Send" at bounding box center [353, 376] width 58 height 26
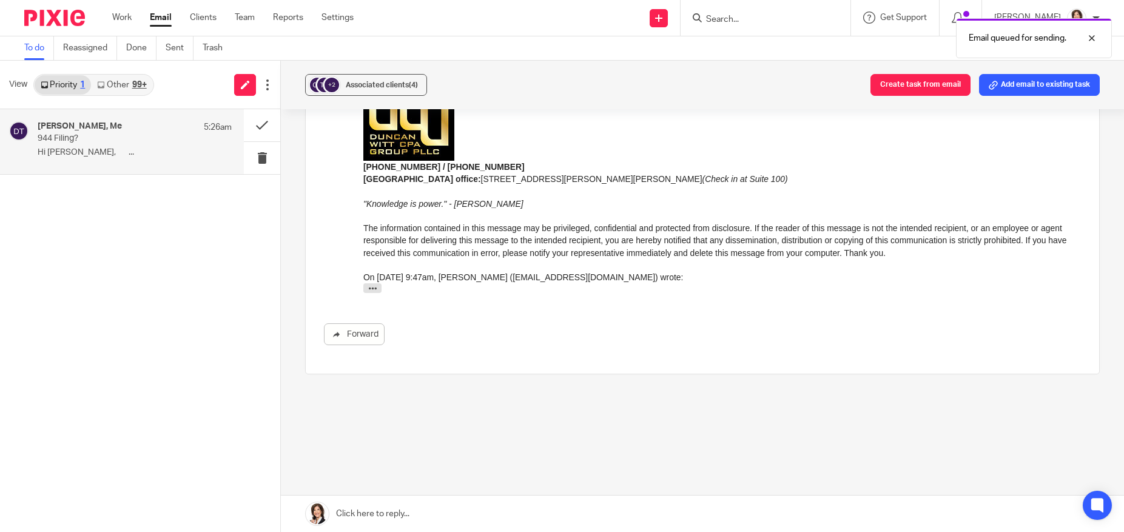
scroll to position [665, 0]
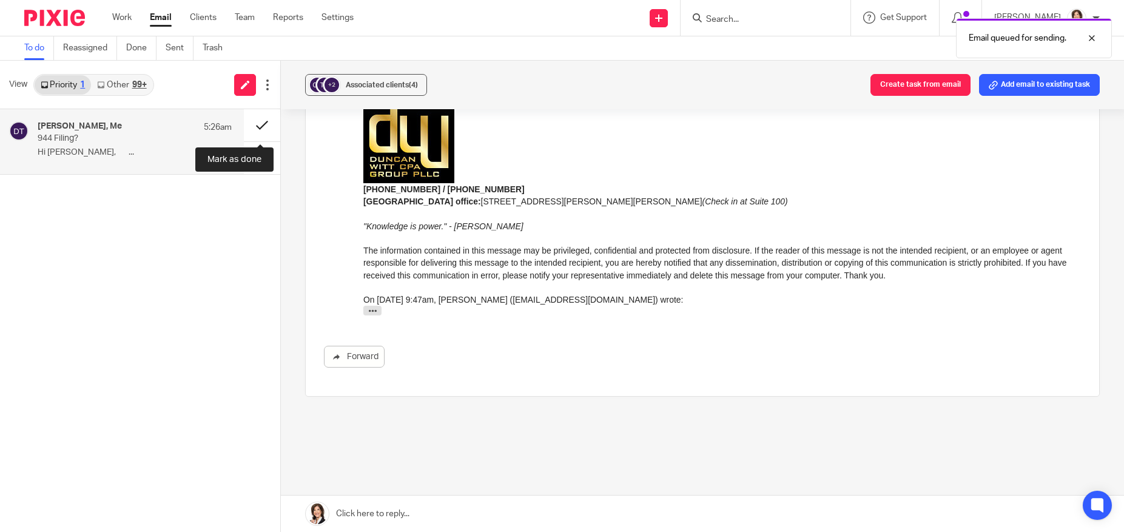
click at [257, 123] on button at bounding box center [262, 125] width 36 height 32
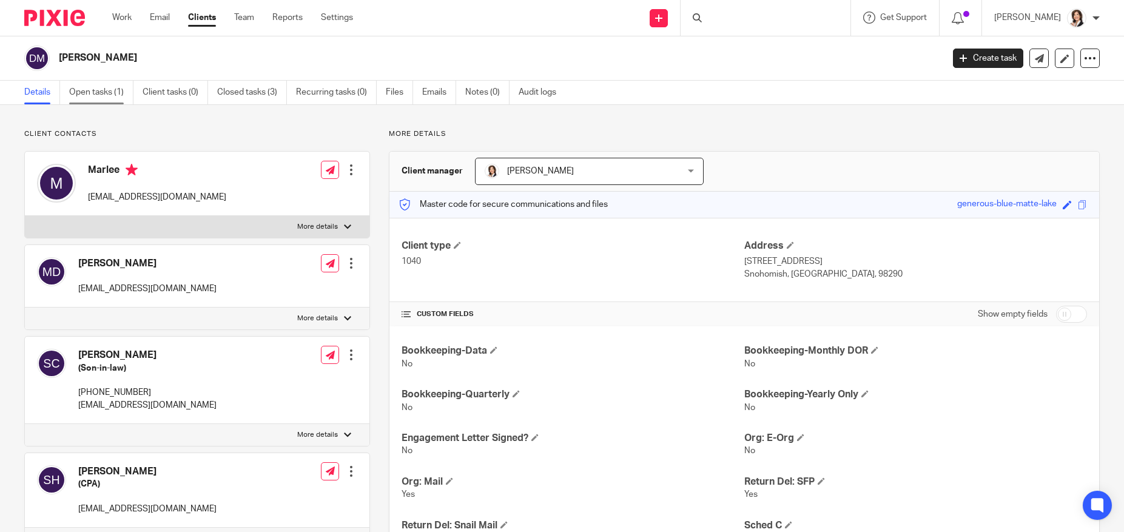
click at [98, 95] on link "Open tasks (1)" at bounding box center [101, 93] width 64 height 24
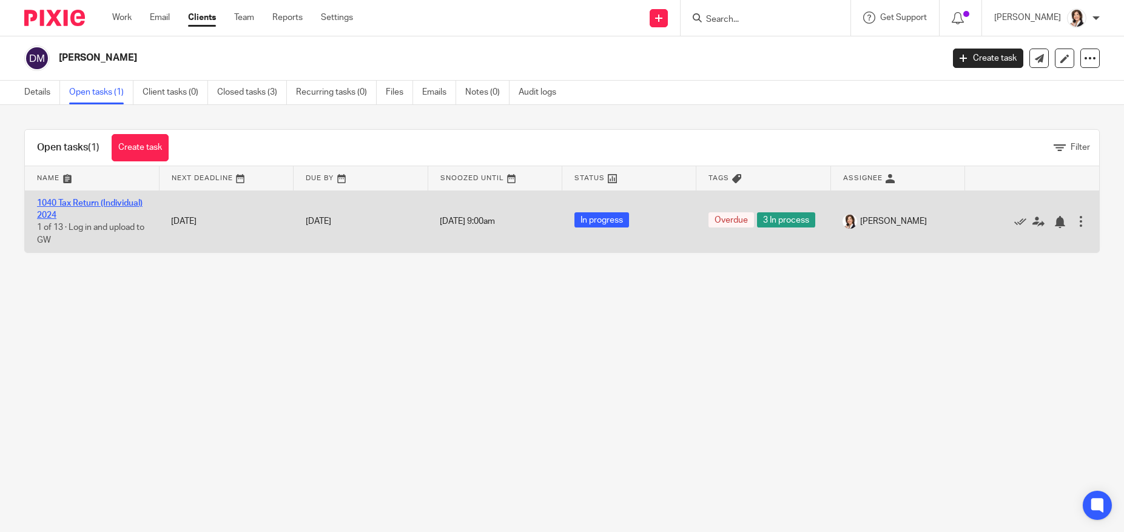
click at [76, 200] on link "1040 Tax Return (Individual) 2024" at bounding box center [90, 209] width 106 height 21
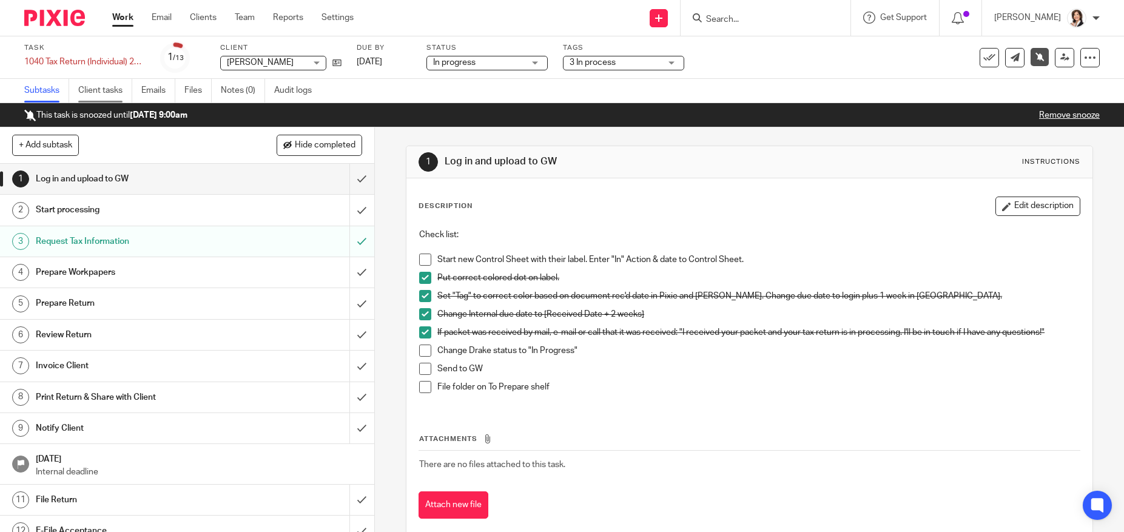
click at [105, 93] on link "Client tasks" at bounding box center [105, 91] width 54 height 24
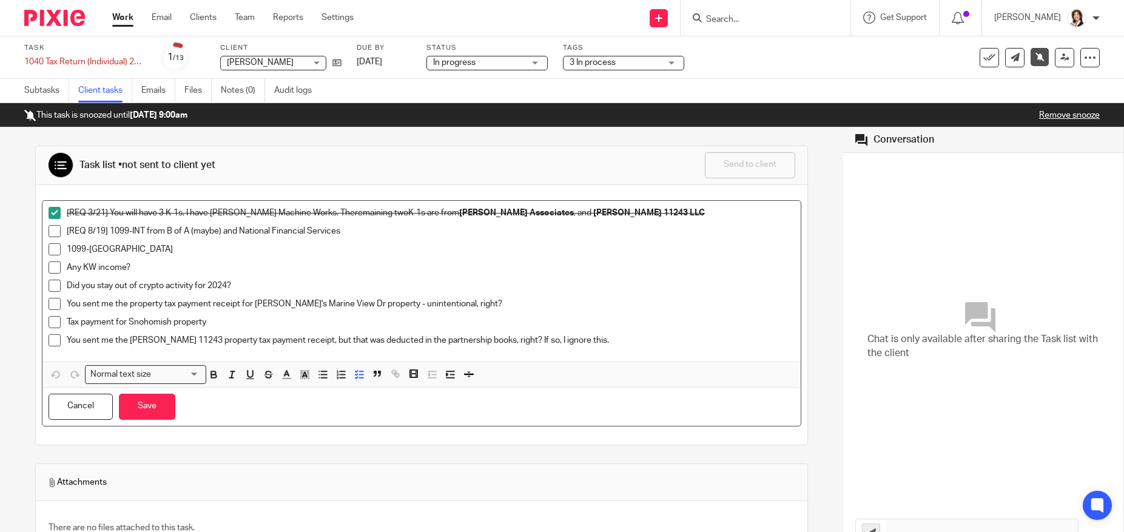
click at [477, 305] on p "You sent me the property tax payment receipt for [PERSON_NAME]'s Marine View Dr…" at bounding box center [431, 304] width 728 height 12
click at [245, 323] on p "Tax payment for Snohomish property" at bounding box center [431, 322] width 728 height 12
drag, startPoint x: 213, startPoint y: 325, endPoint x: 276, endPoint y: 323, distance: 63.1
click at [276, 323] on p "Tax payment for Snohomish property A: Renters pay" at bounding box center [431, 322] width 728 height 12
click at [216, 377] on icon "button" at bounding box center [213, 375] width 5 height 3
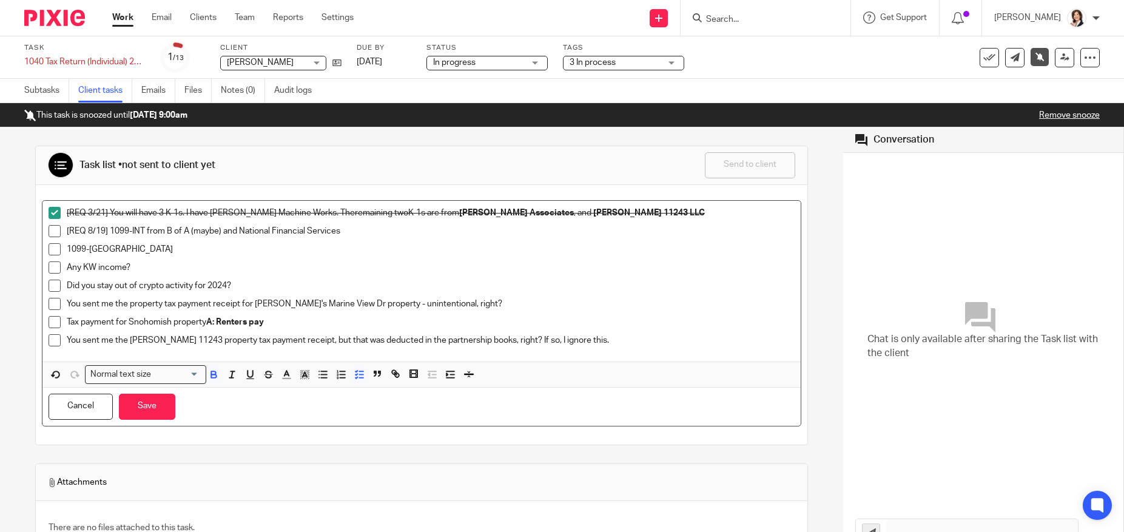
click at [55, 325] on span at bounding box center [55, 322] width 12 height 12
click at [50, 301] on span at bounding box center [55, 304] width 12 height 12
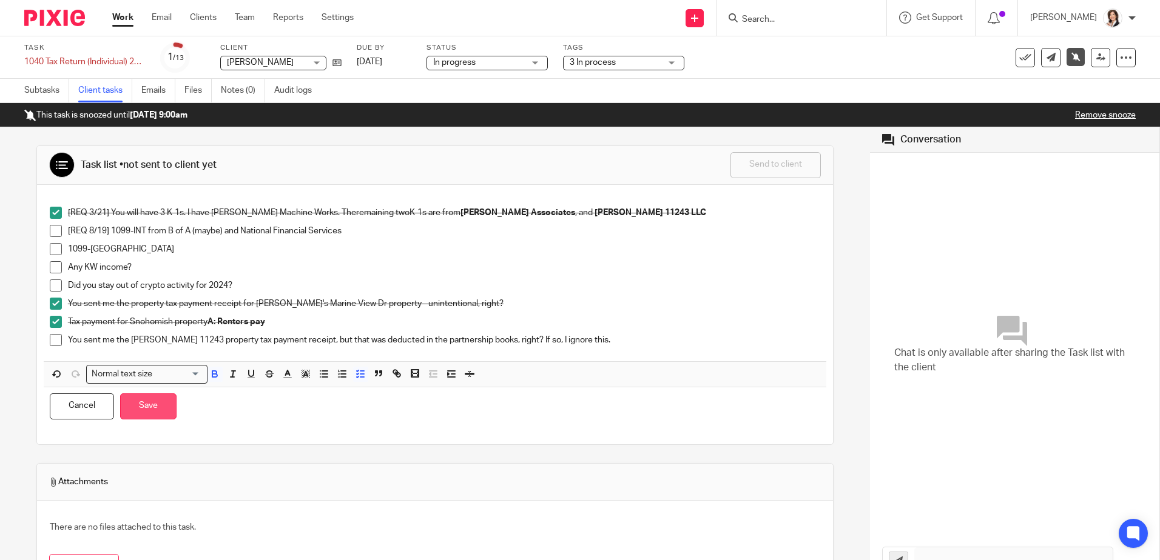
click at [155, 403] on button "Save" at bounding box center [148, 407] width 56 height 26
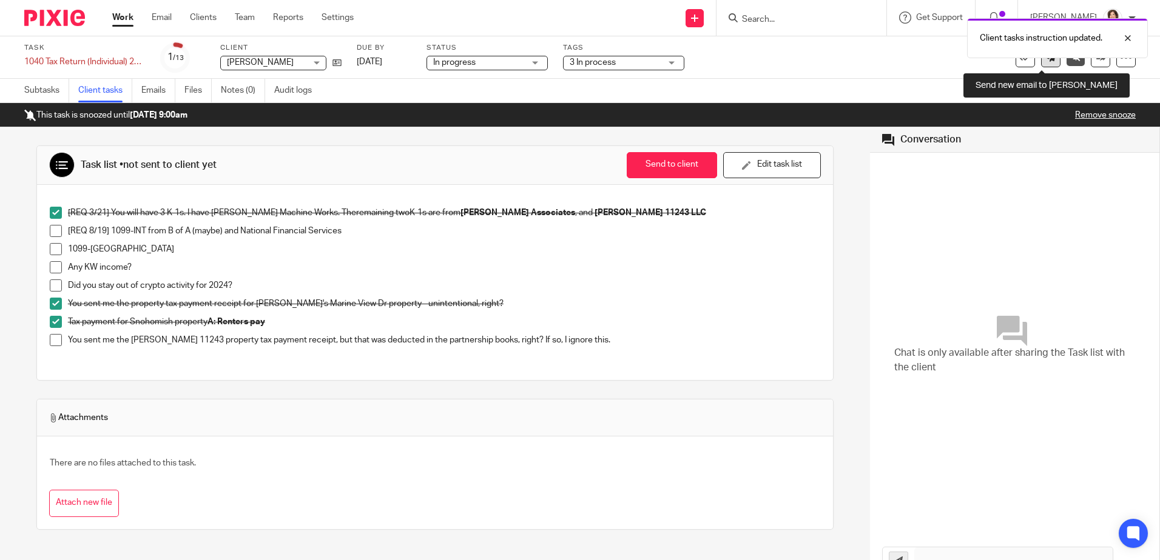
click at [1041, 63] on link at bounding box center [1050, 57] width 19 height 19
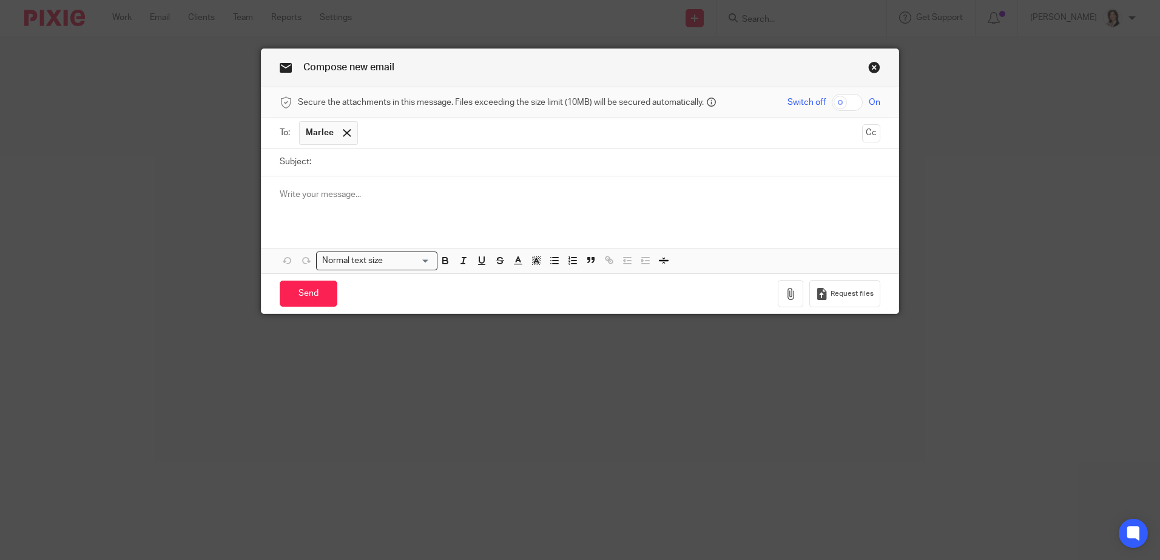
click at [359, 166] on input "Subject:" at bounding box center [598, 162] width 563 height 27
click at [353, 162] on input "Form 8821 uploaded" at bounding box center [598, 162] width 563 height 27
type input "Form 8821 to sign uploaded"
click at [346, 191] on p at bounding box center [580, 195] width 601 height 12
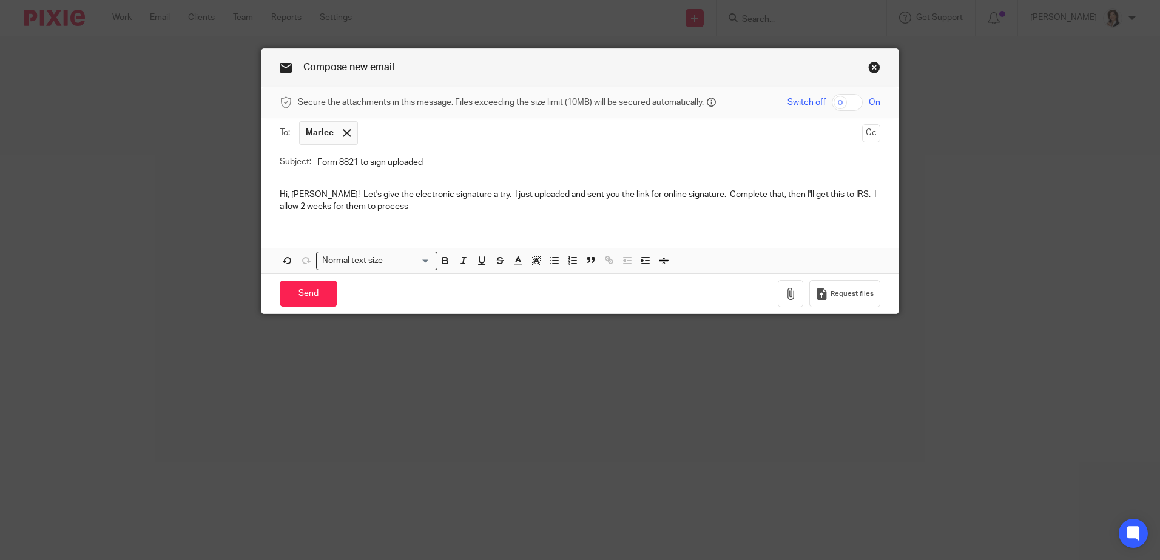
click at [414, 215] on div "Hi, Marlee! Let's give the electronic signature a try. I just uploaded and sent…" at bounding box center [579, 200] width 637 height 47
click at [423, 157] on input "Form 8821 to sign uploaded" at bounding box center [598, 162] width 563 height 27
type input "Form 8821 to sign uploaded to you"
click at [405, 207] on p "Hi, Marlee! Let's give the electronic signature a try. I just uploaded and sent…" at bounding box center [580, 201] width 601 height 25
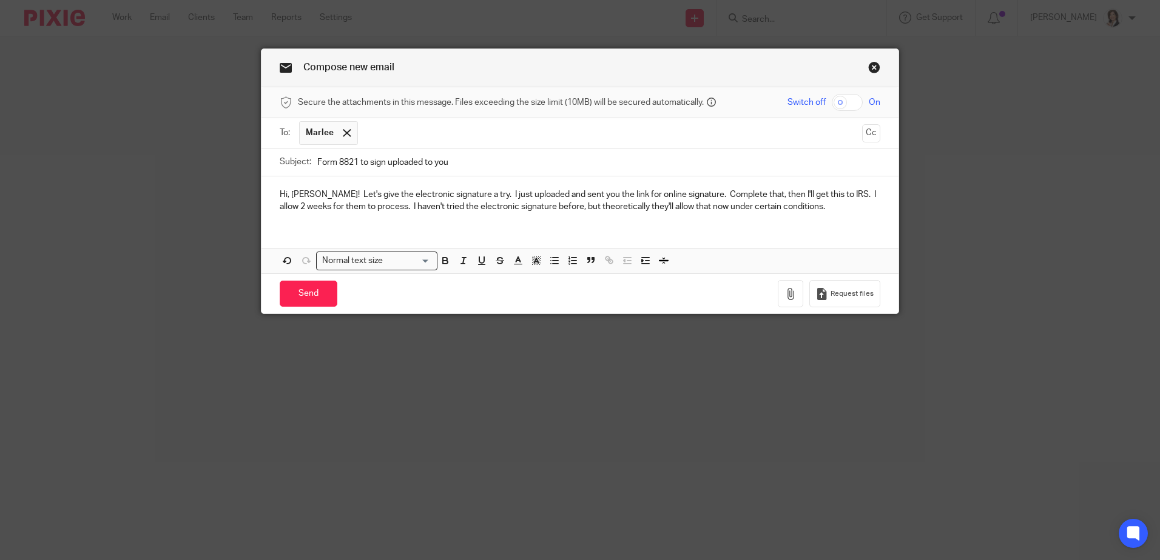
click at [527, 205] on p "Hi, Marlee! Let's give the electronic signature a try. I just uploaded and sent…" at bounding box center [580, 201] width 601 height 25
click at [313, 291] on input "Send" at bounding box center [309, 294] width 58 height 26
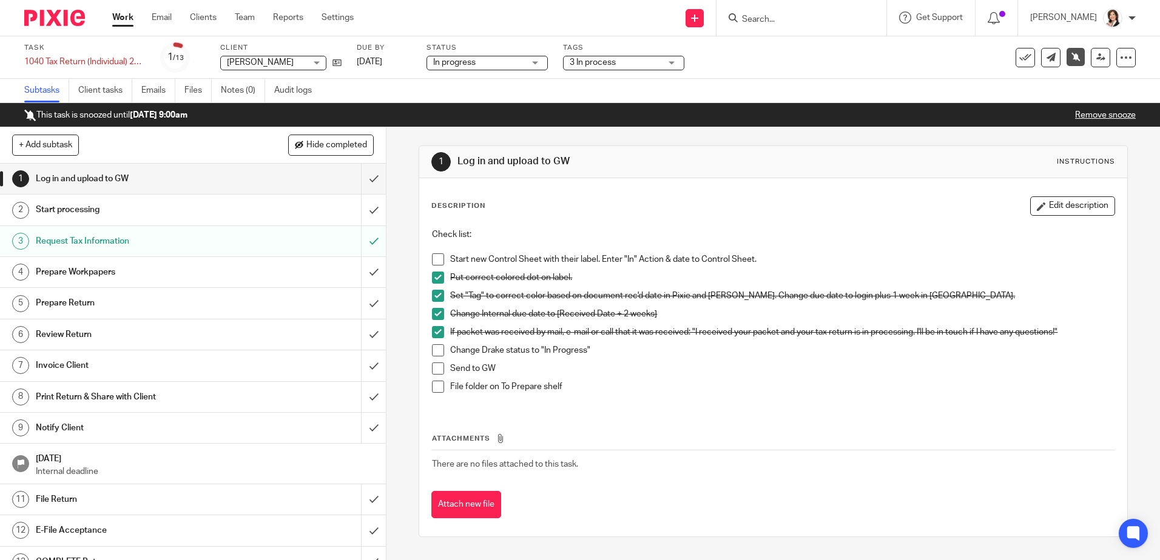
click at [503, 366] on p "Send to GW" at bounding box center [782, 369] width 664 height 12
click at [776, 21] on input "Search" at bounding box center [795, 20] width 109 height 11
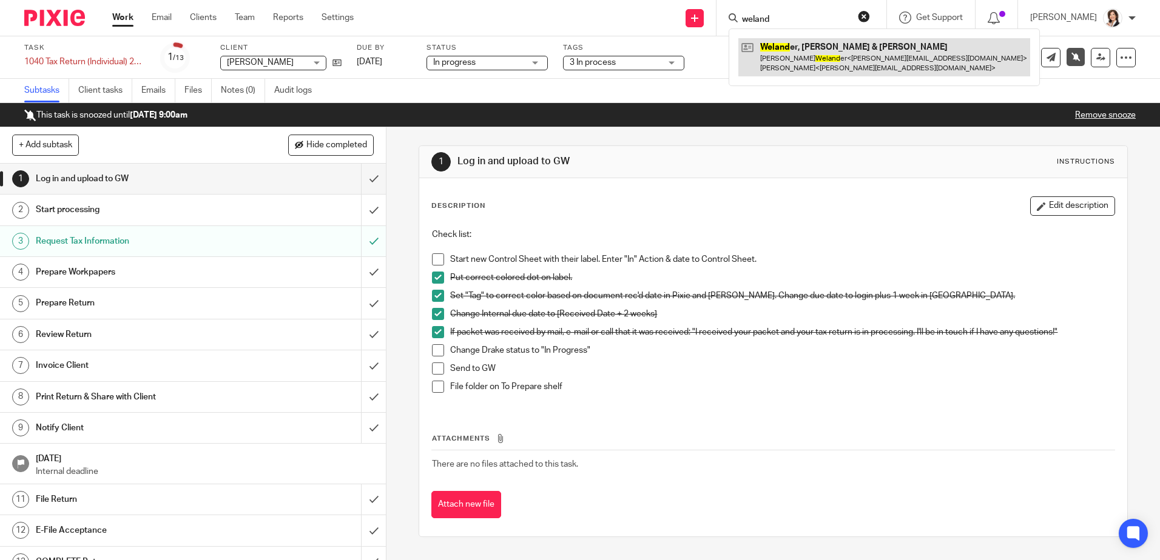
type input "weland"
click at [810, 52] on link at bounding box center [884, 57] width 292 height 38
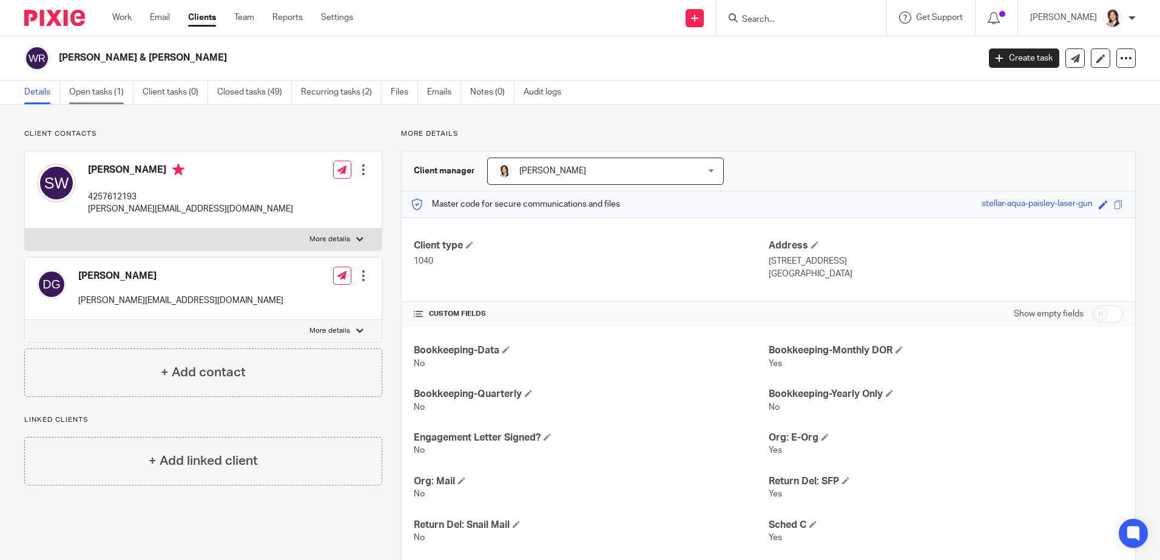
click at [96, 92] on link "Open tasks (1)" at bounding box center [101, 93] width 64 height 24
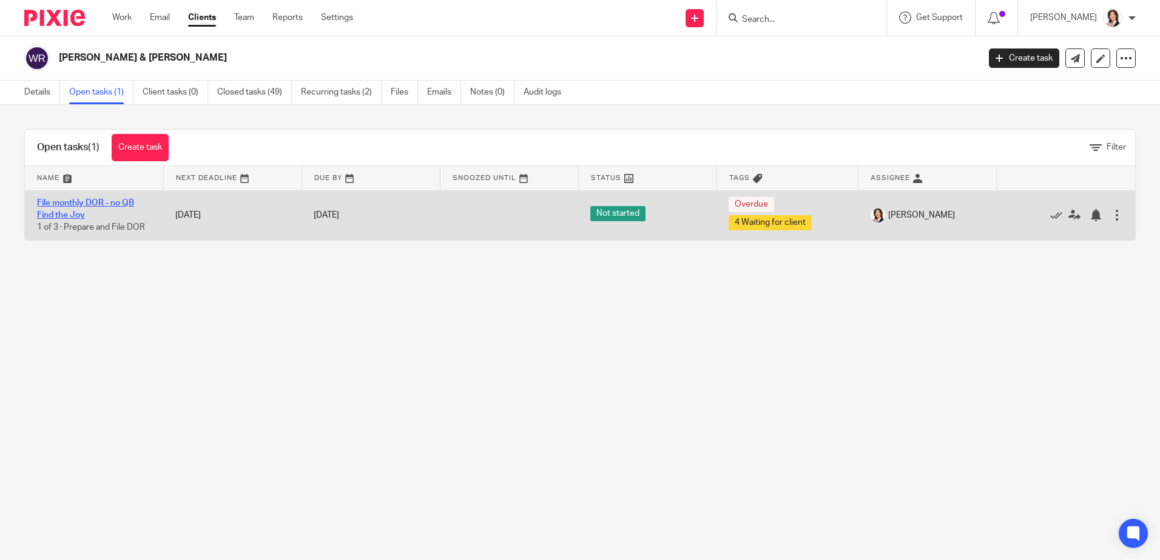
click at [69, 200] on link "File monthly DOR - no QB Find the Joy" at bounding box center [85, 209] width 97 height 21
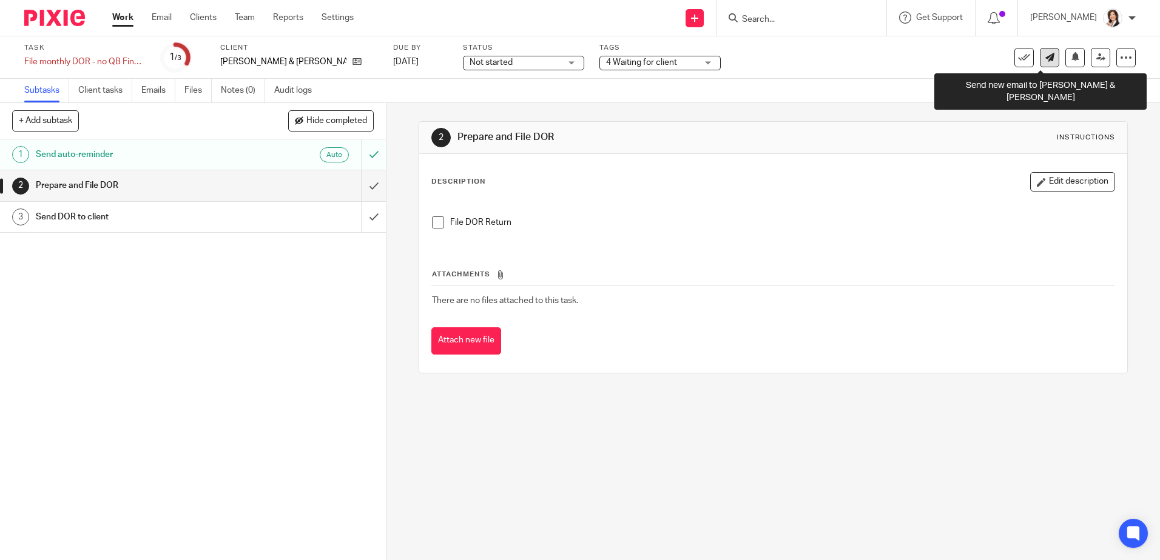
click at [1045, 59] on icon at bounding box center [1049, 57] width 9 height 9
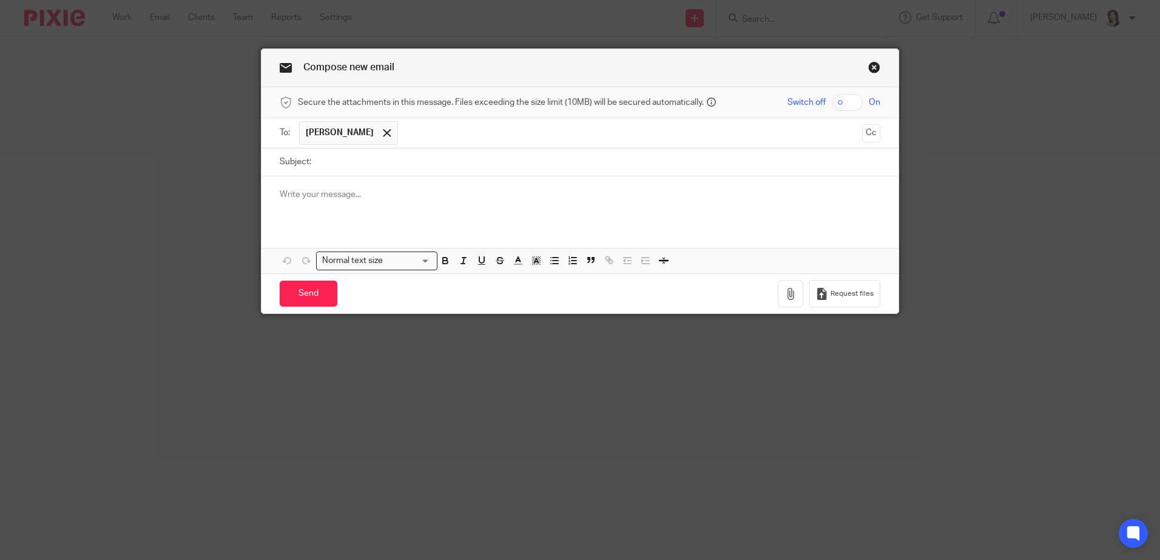
click at [438, 214] on div at bounding box center [579, 200] width 637 height 47
click at [380, 169] on input "Subject:" at bounding box center [598, 162] width 563 height 27
type input "REMINDER - DOR return due today!"
click at [386, 190] on p at bounding box center [580, 195] width 601 height 12
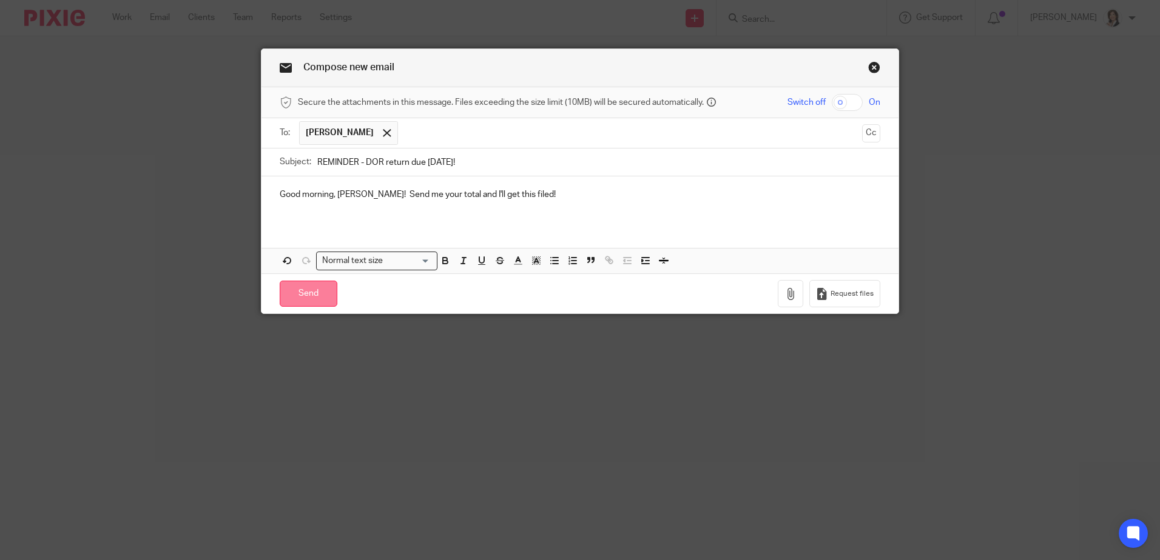
click at [306, 291] on input "Send" at bounding box center [309, 294] width 58 height 26
